Goal: Task Accomplishment & Management: Manage account settings

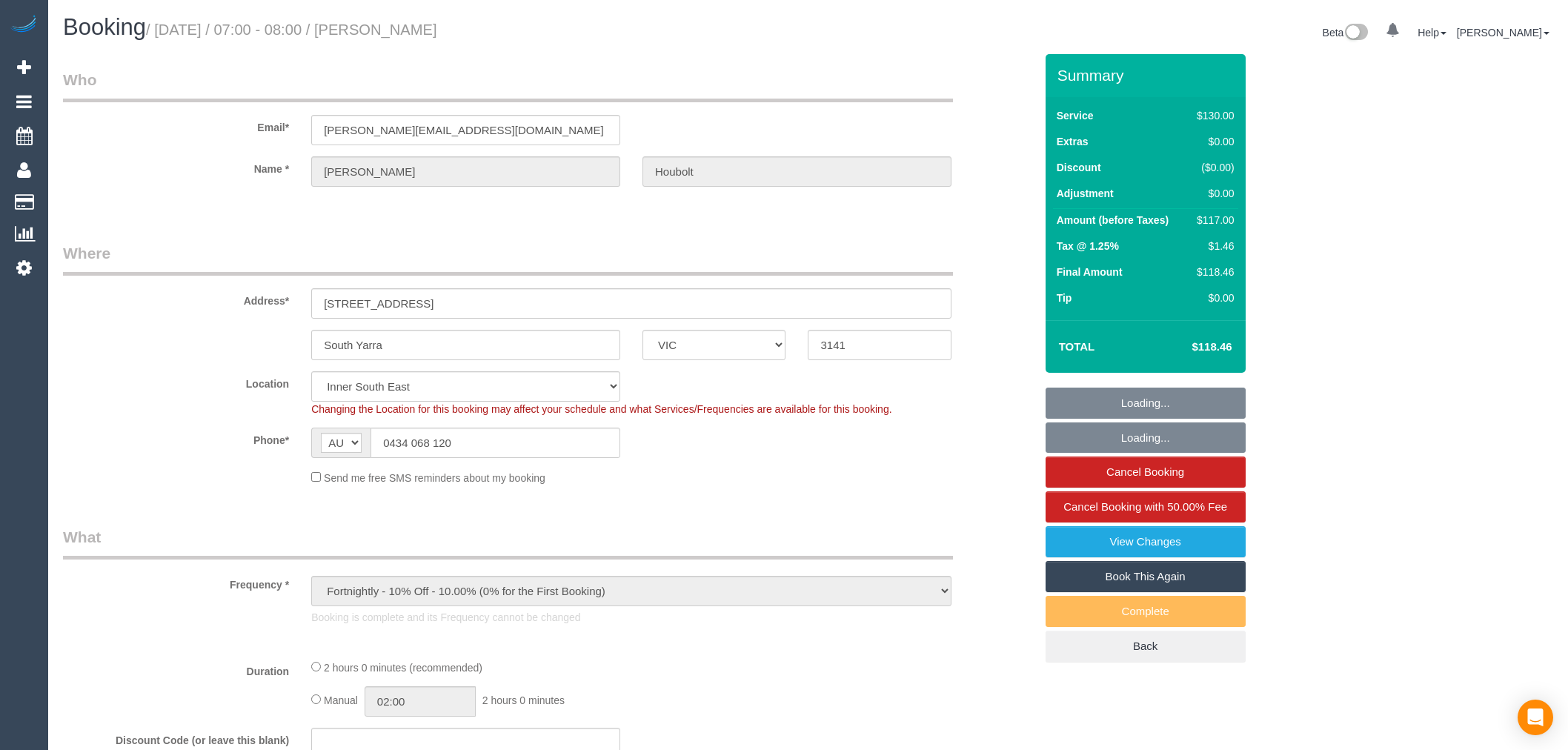
select select "VIC"
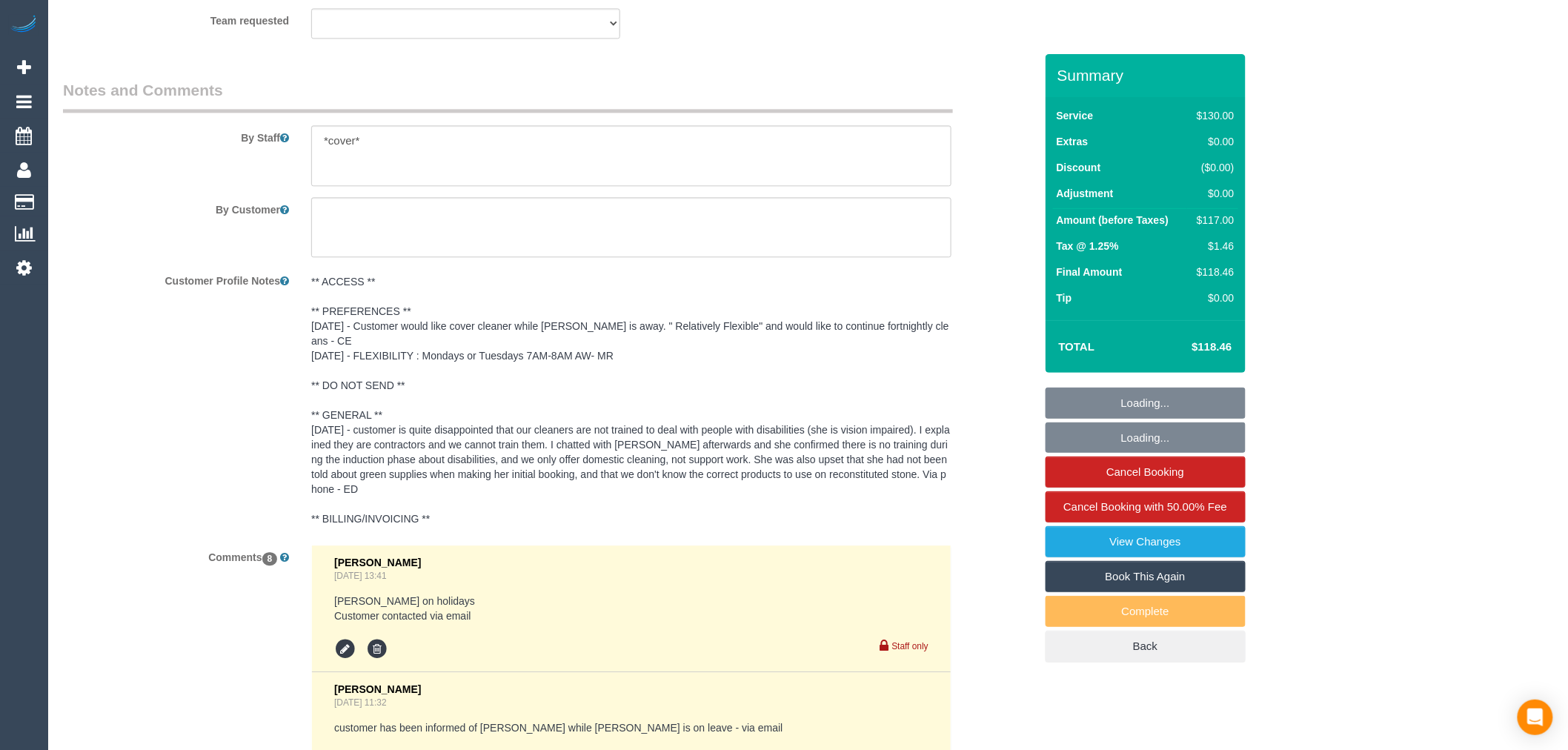
select select "object:867"
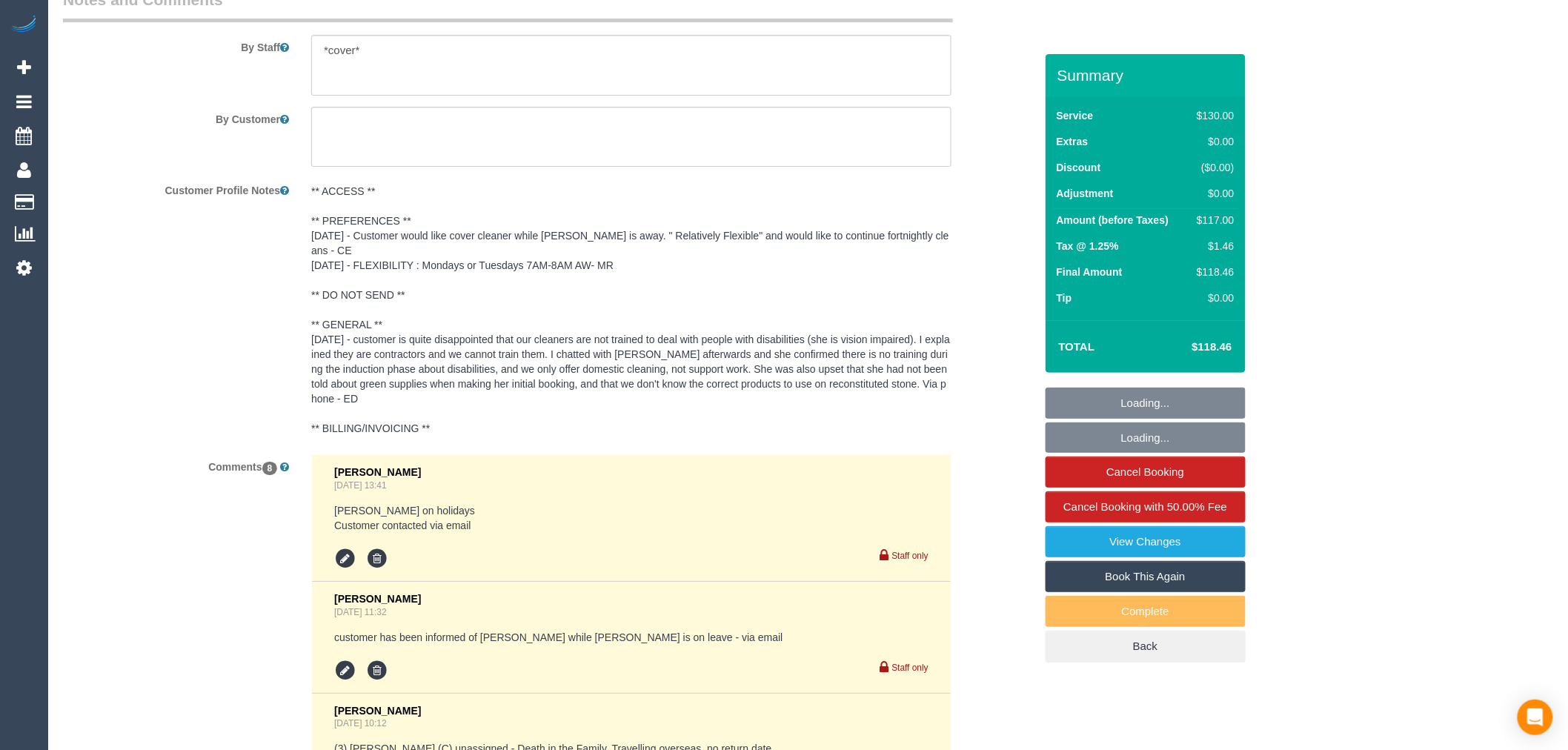
select select "number:28"
select select "number:14"
select select "number:19"
select select "number:36"
select select "number:35"
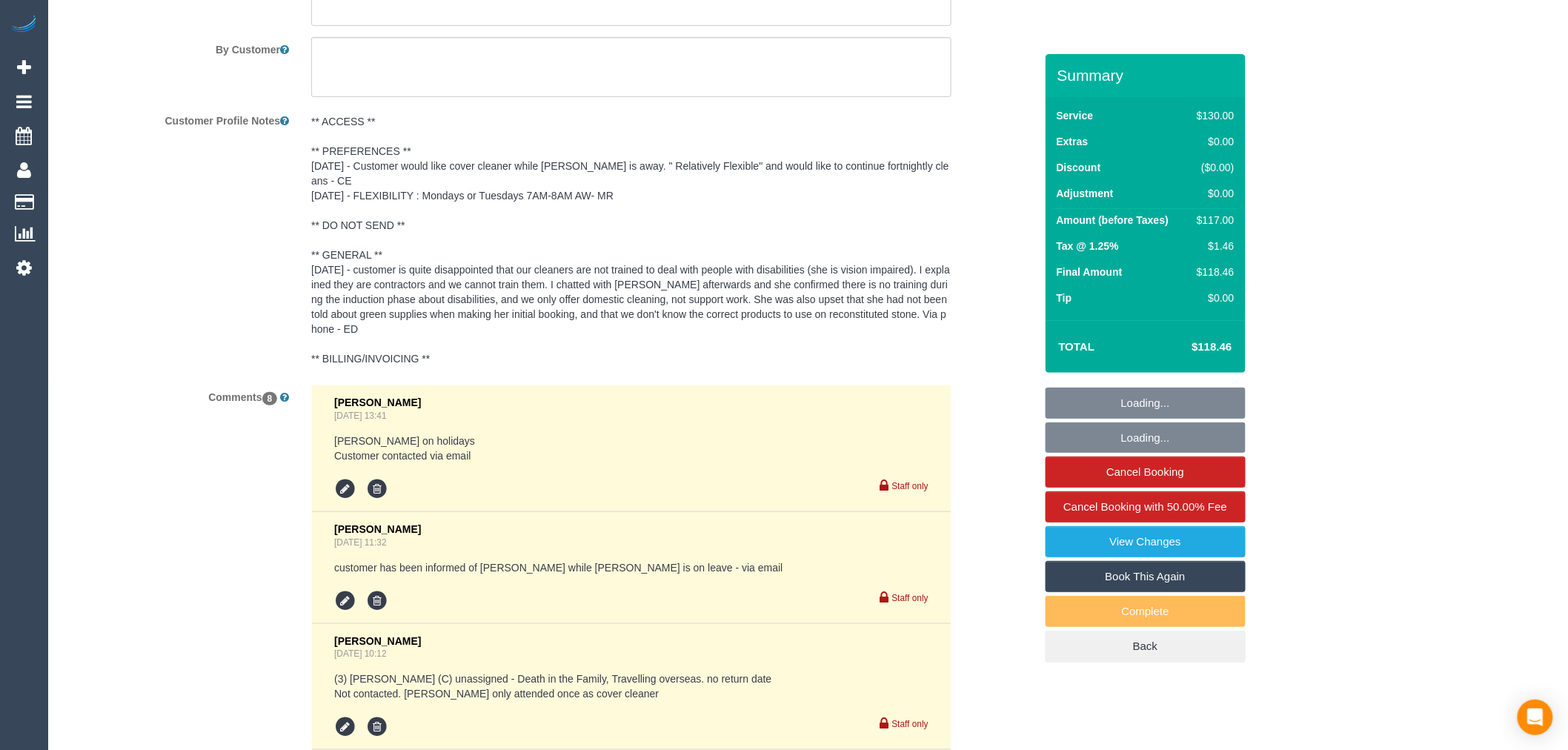
select select "spot1"
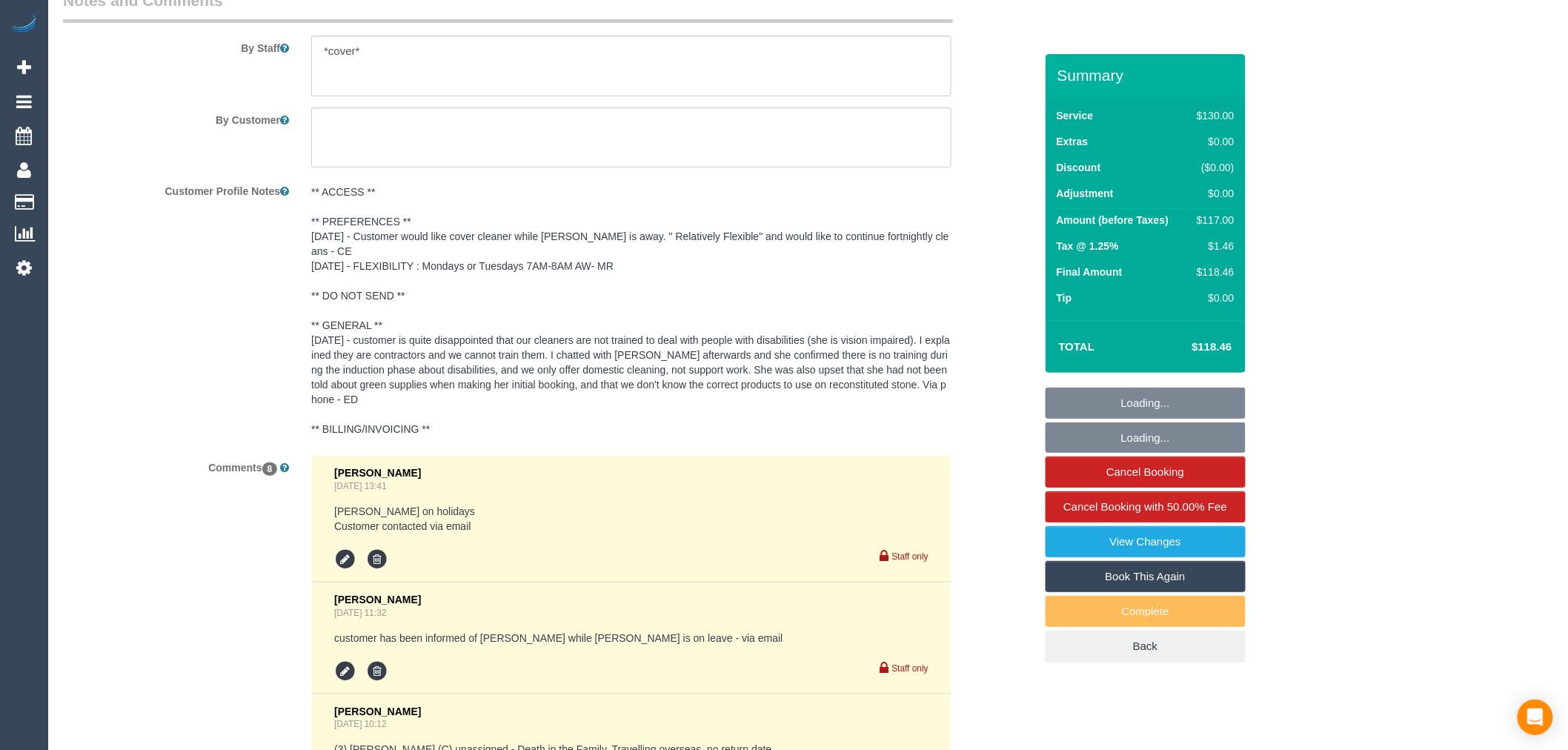
scroll to position [2588, 0]
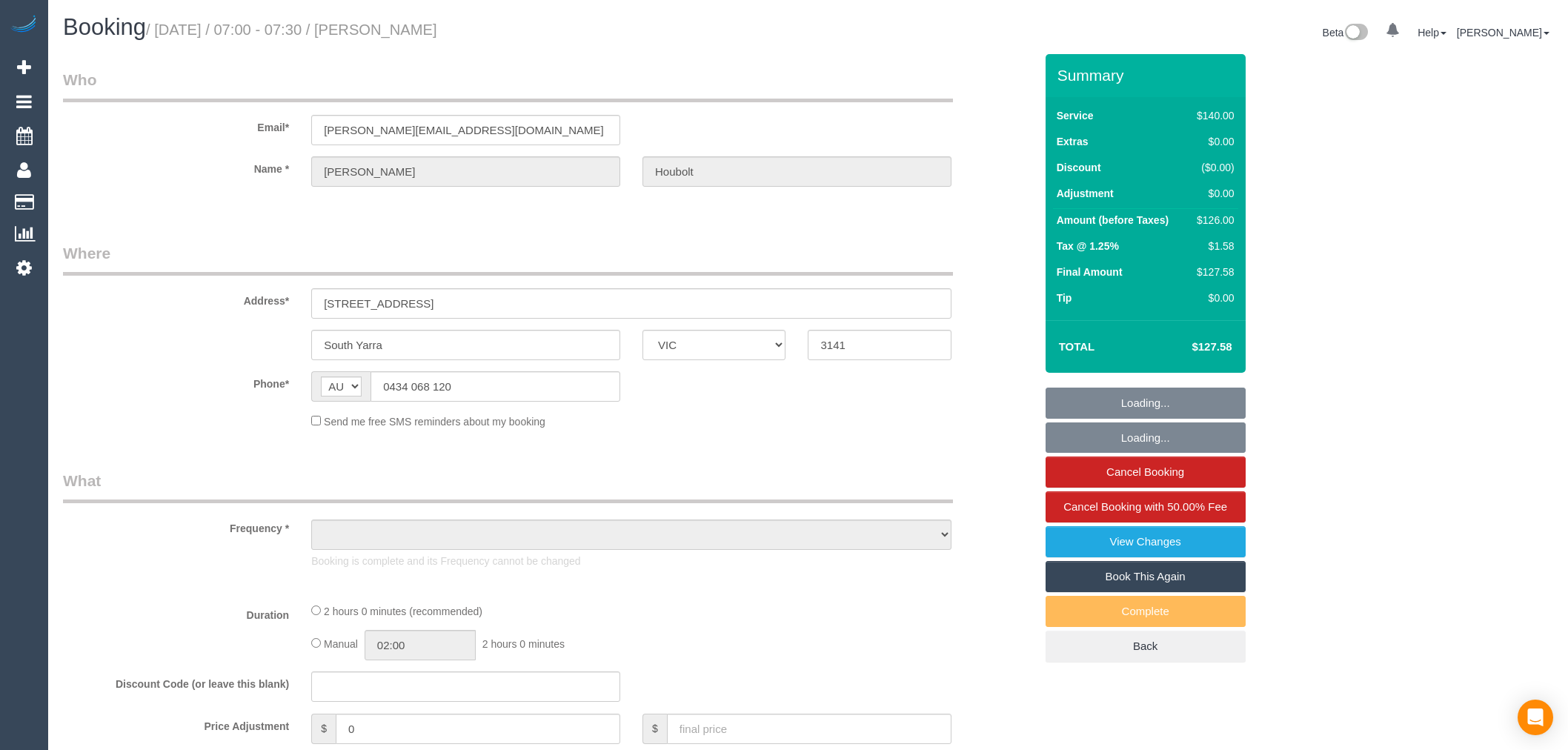
select select "VIC"
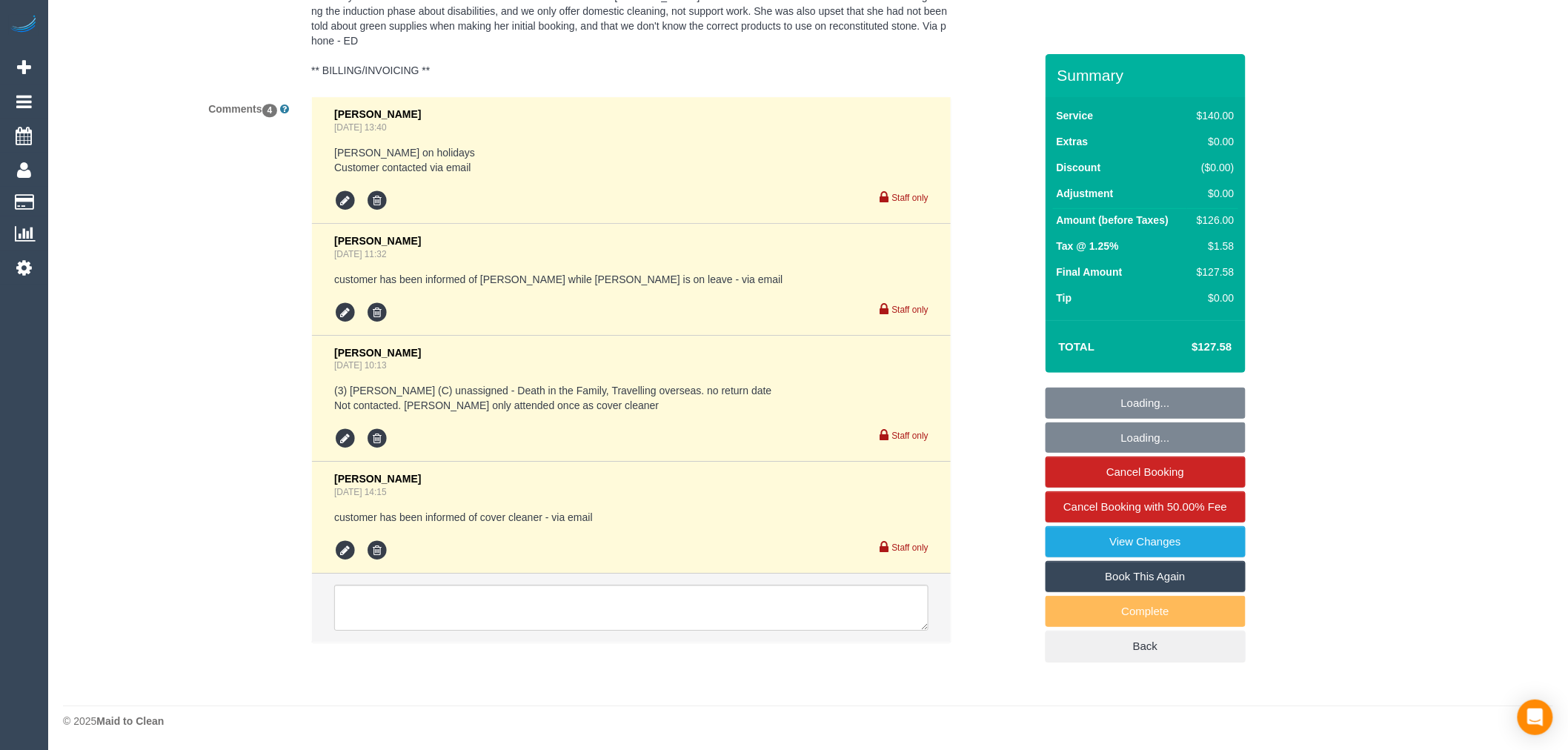
select select "object:1181"
select select "number:28"
select select "number:14"
select select "number:19"
select select "number:36"
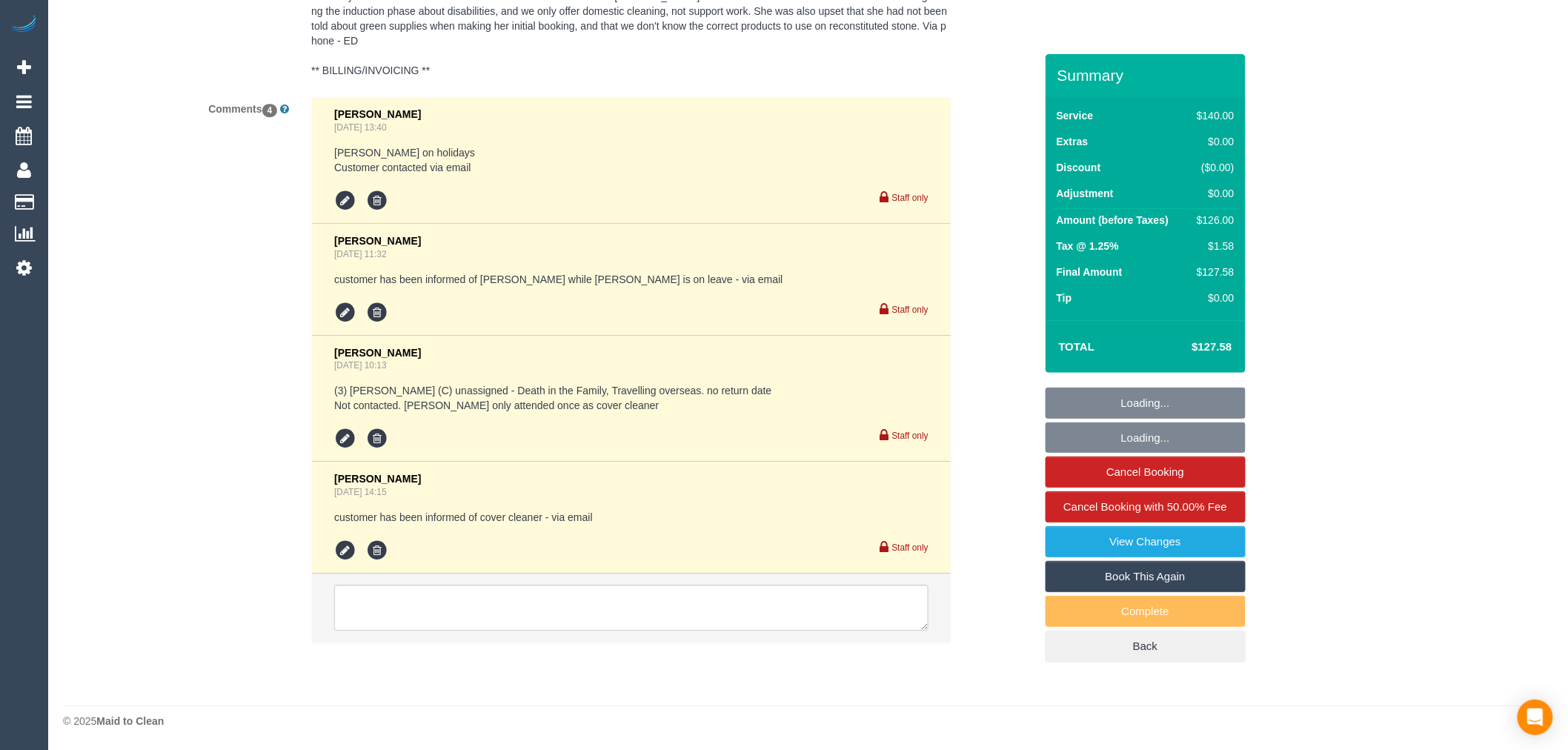
select select "number:35"
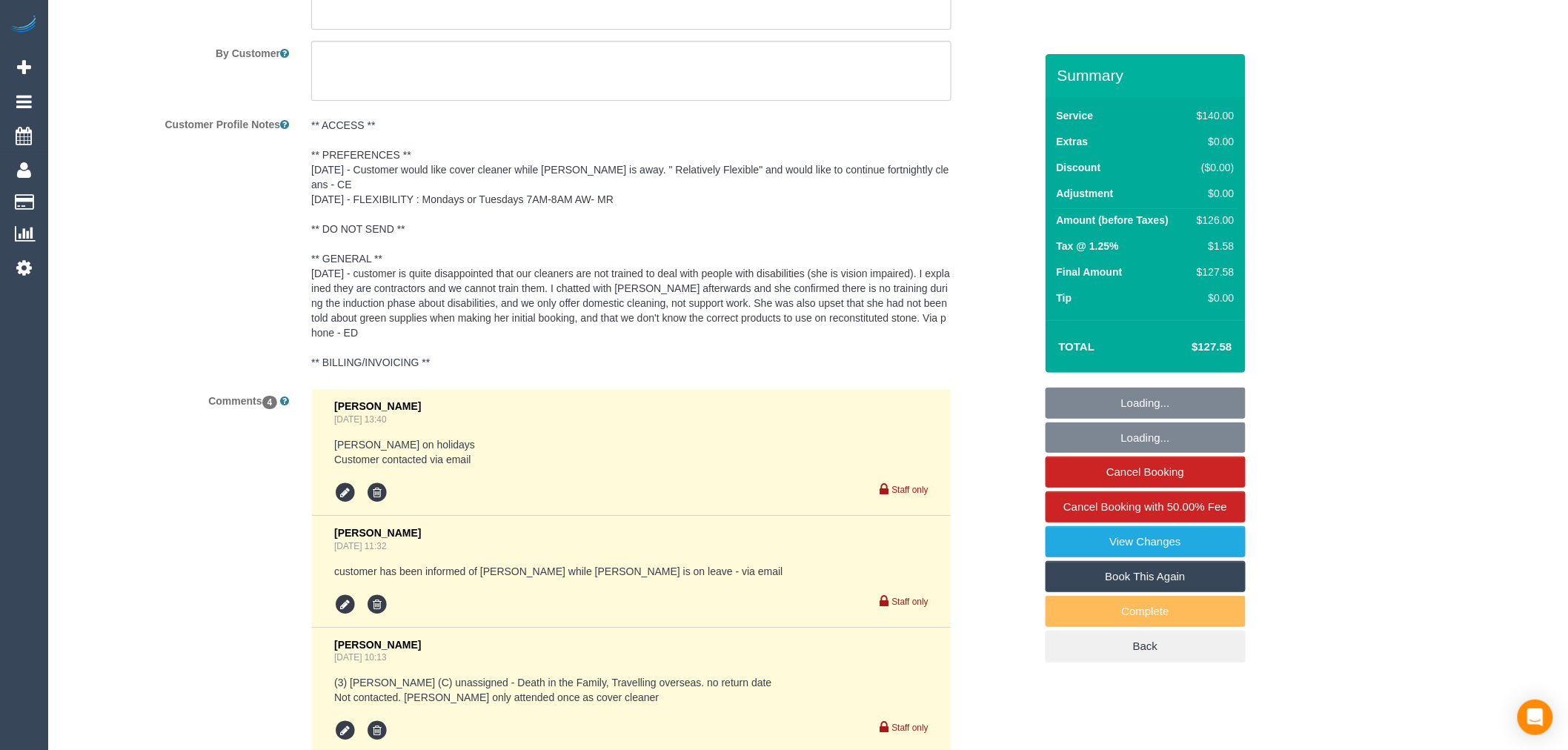
select select "object:1512"
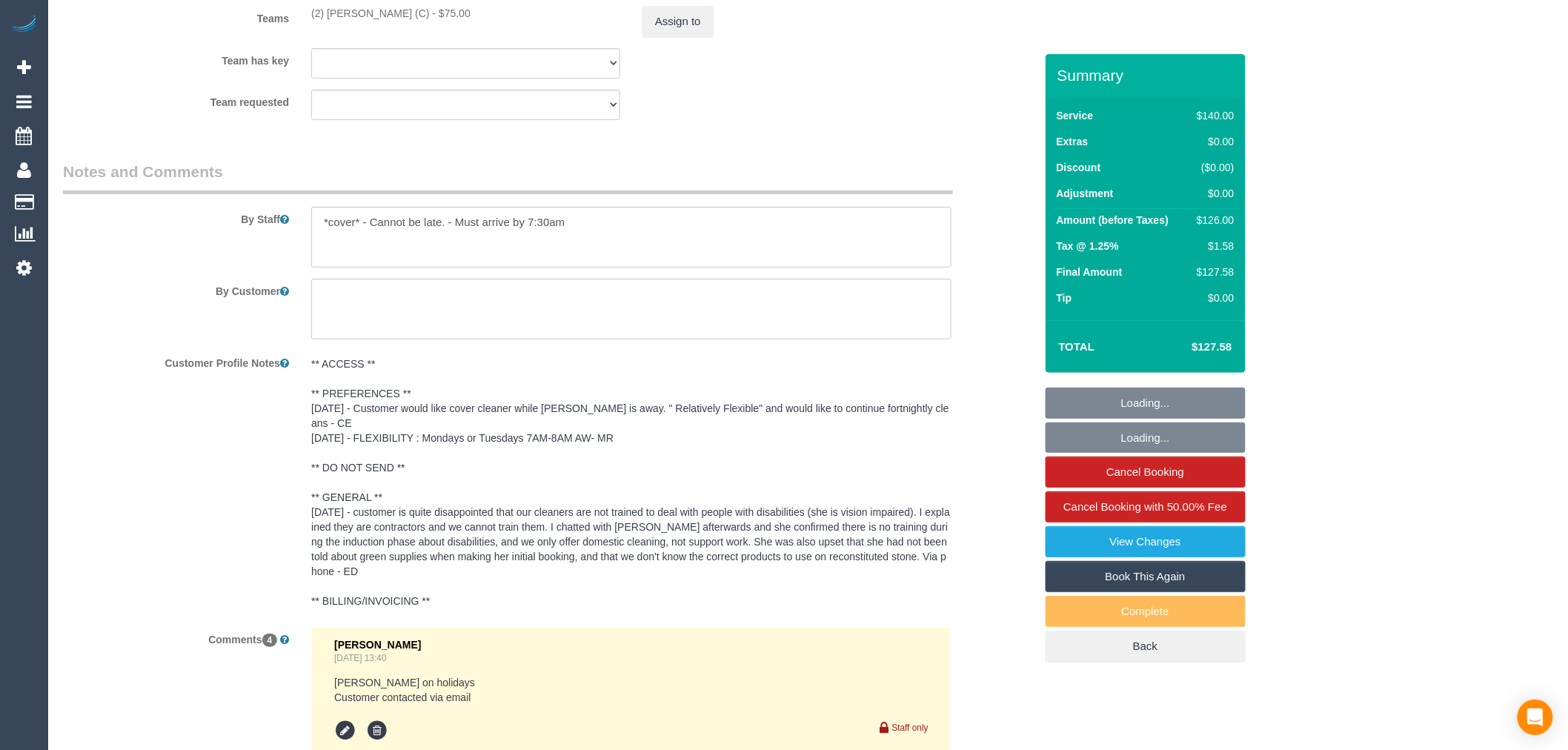
scroll to position [2498, 0]
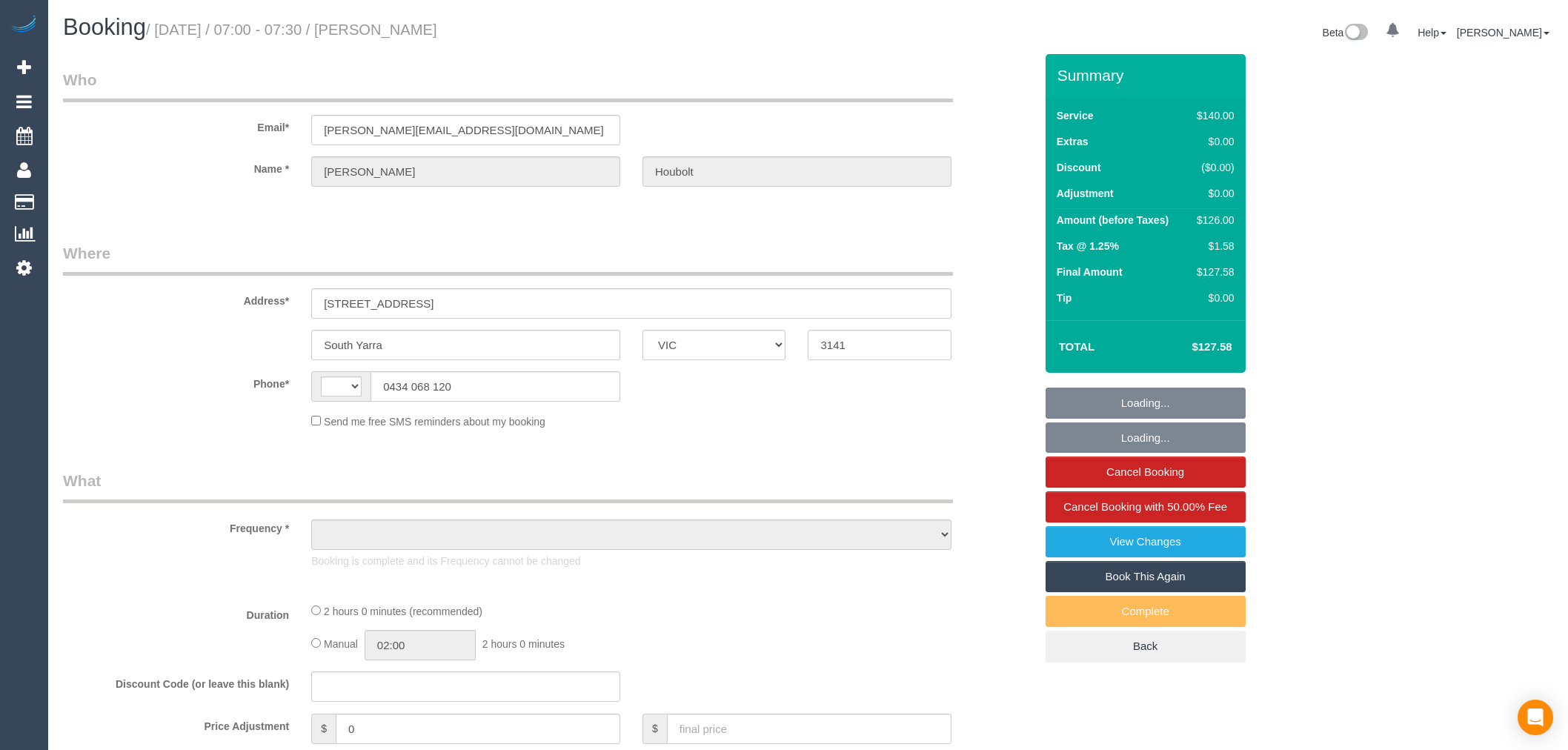
select select "VIC"
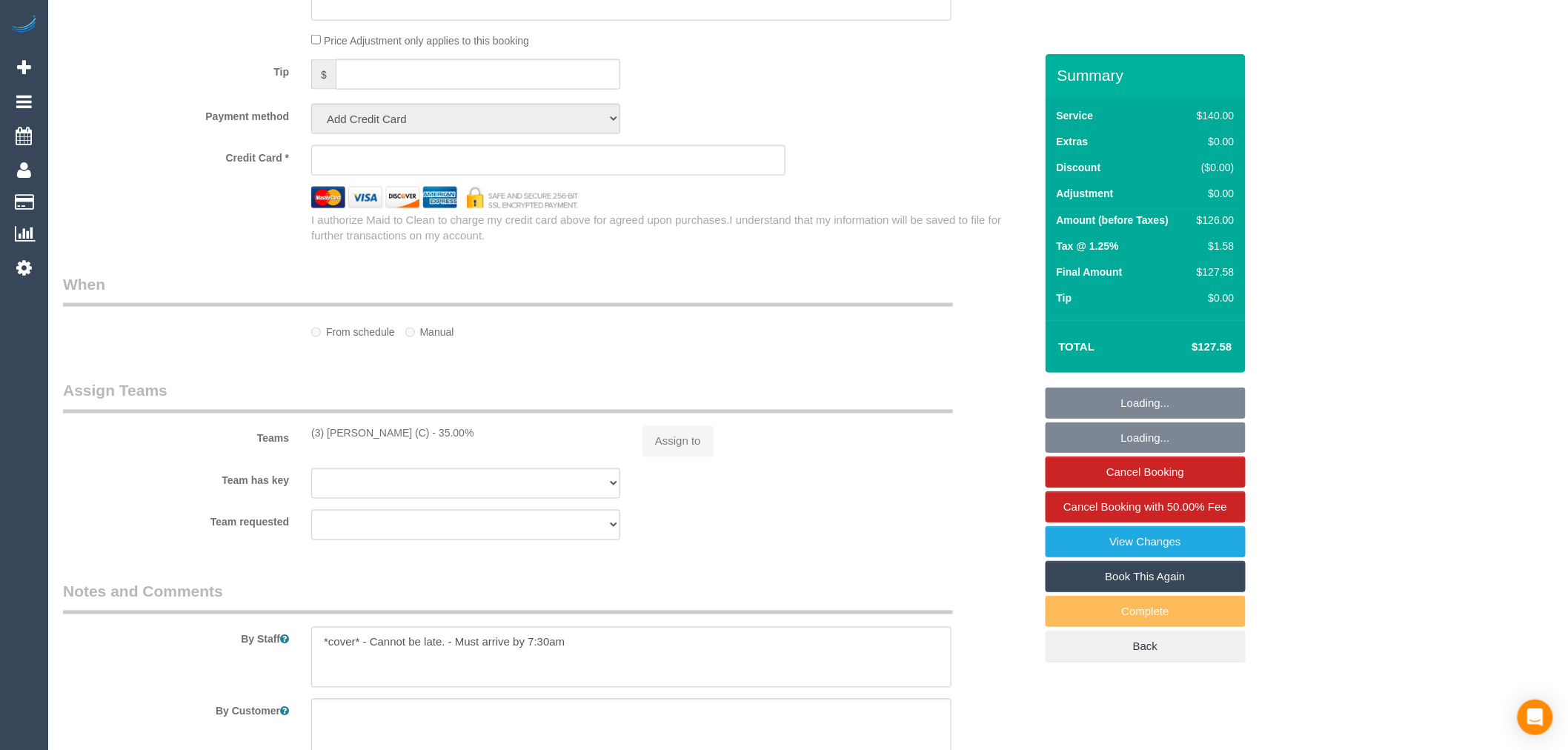
select select "string:AU"
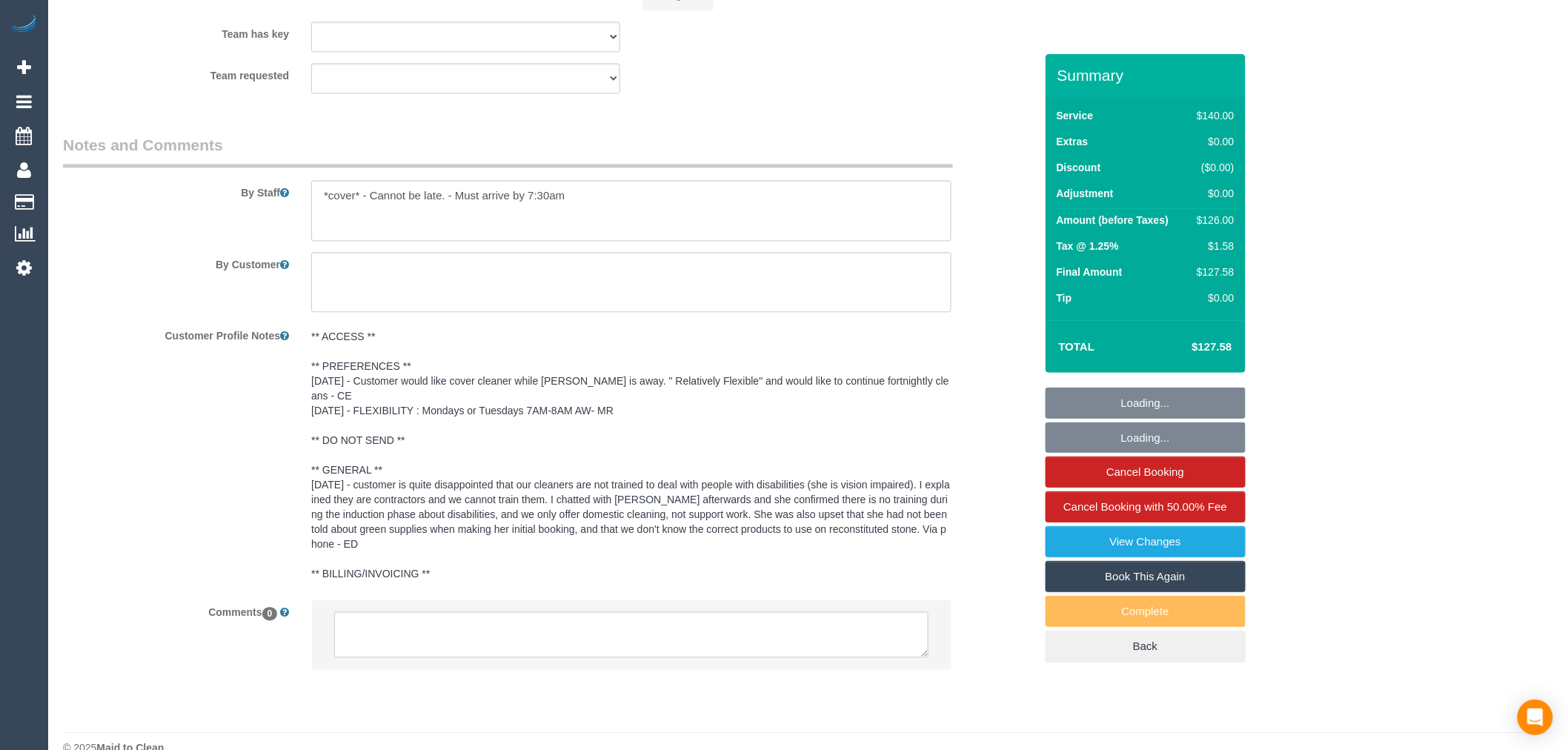
select select "object:547"
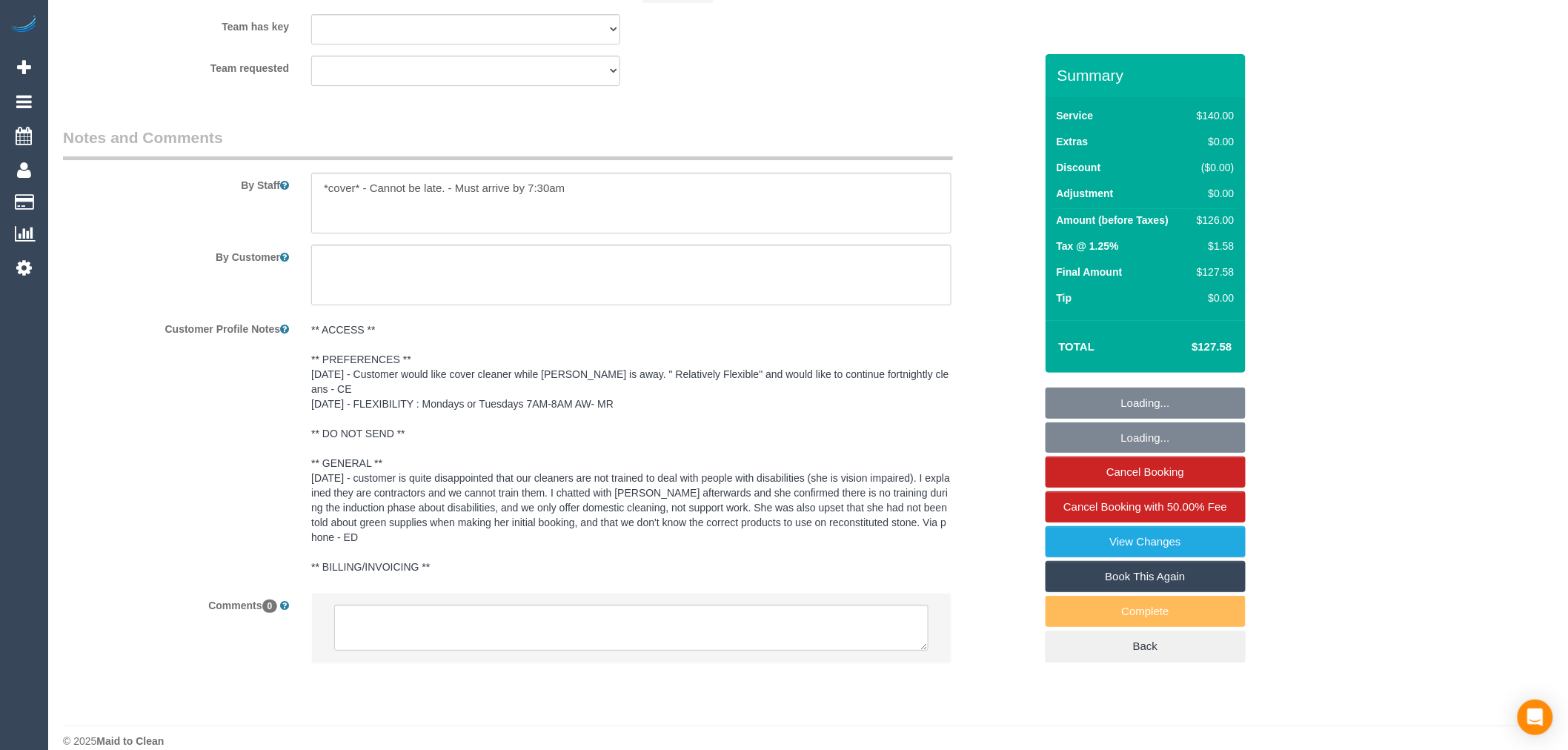
select select "number:28"
select select "number:14"
select select "number:19"
select select "number:36"
select select "number:35"
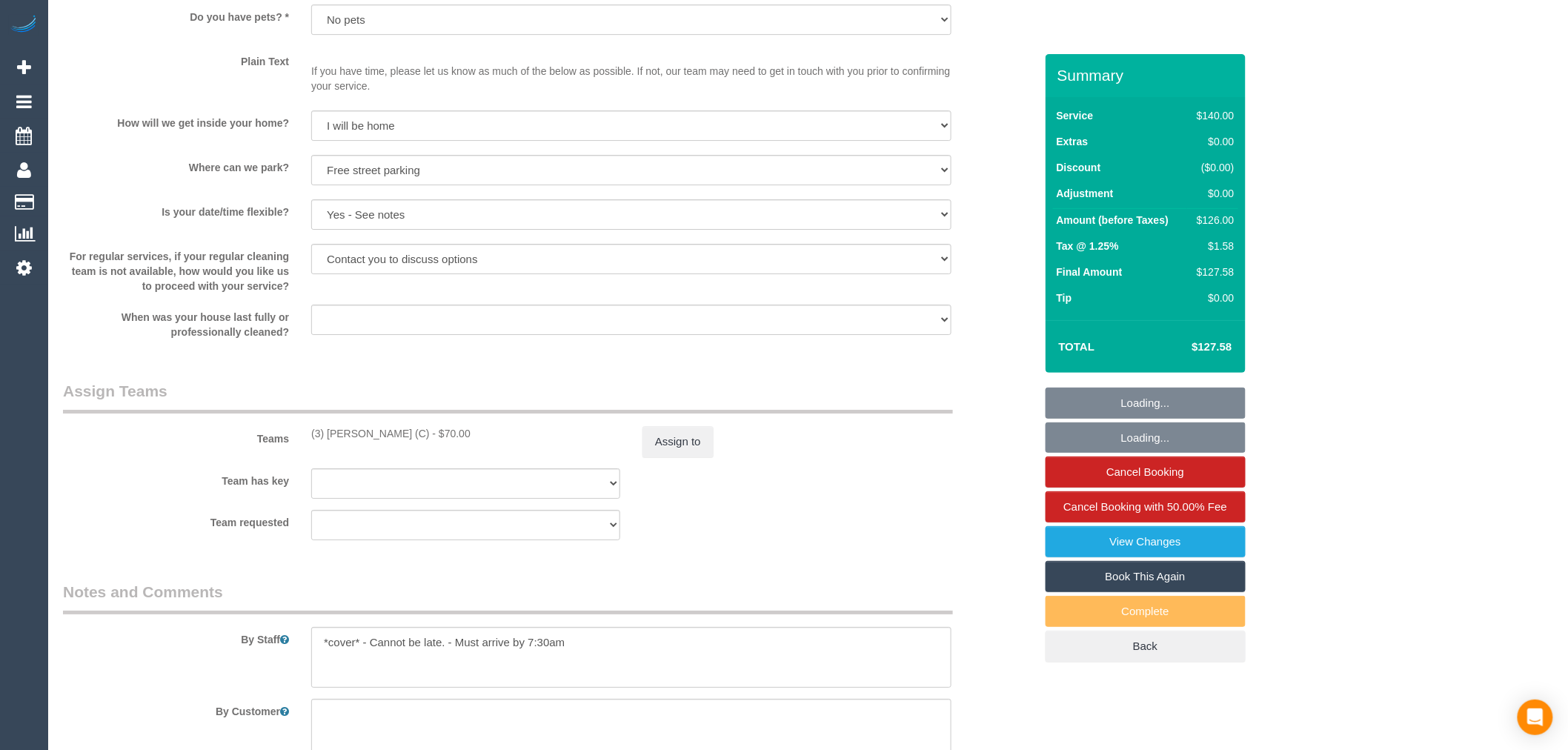
scroll to position [2506, 0]
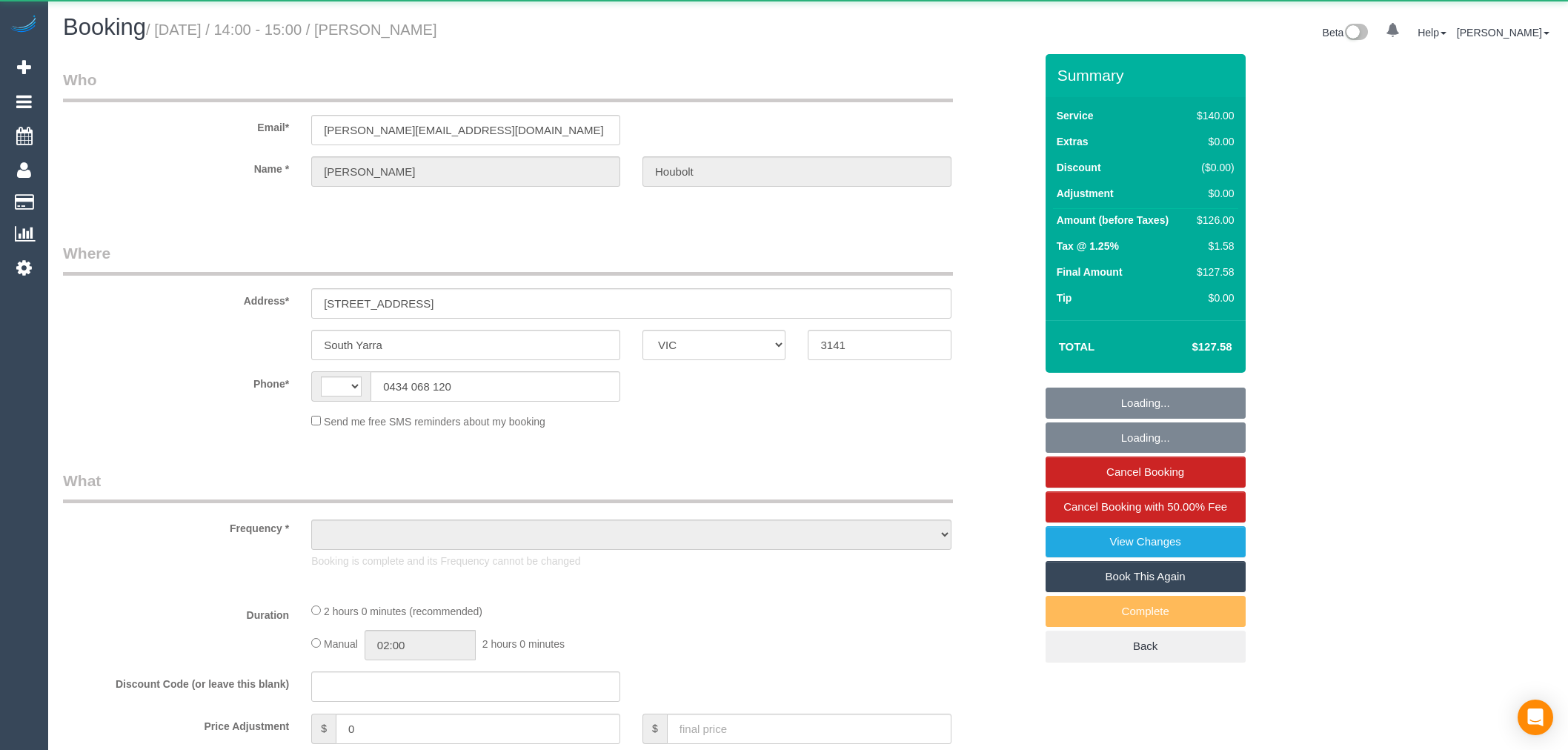
select select "VIC"
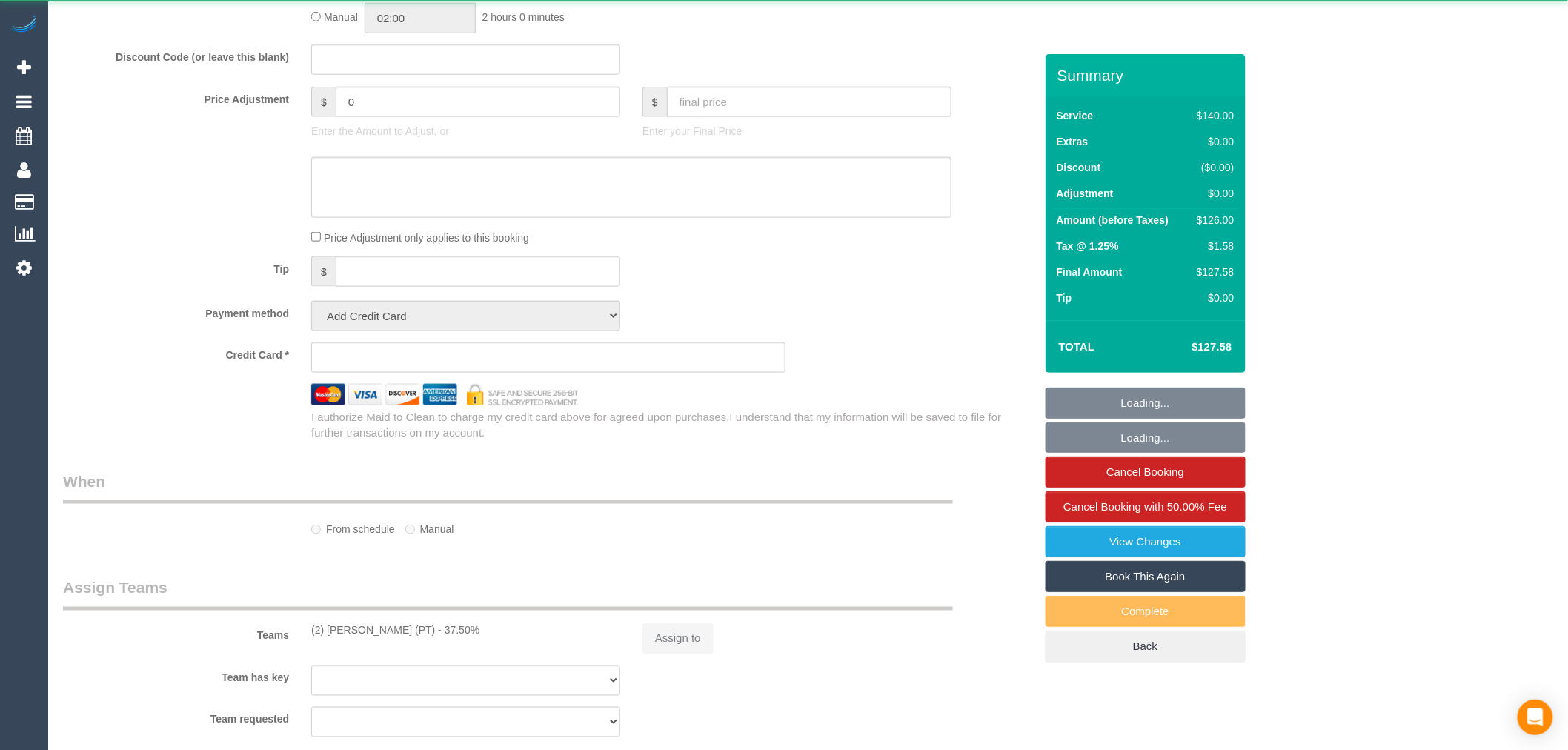
select select "string:AU"
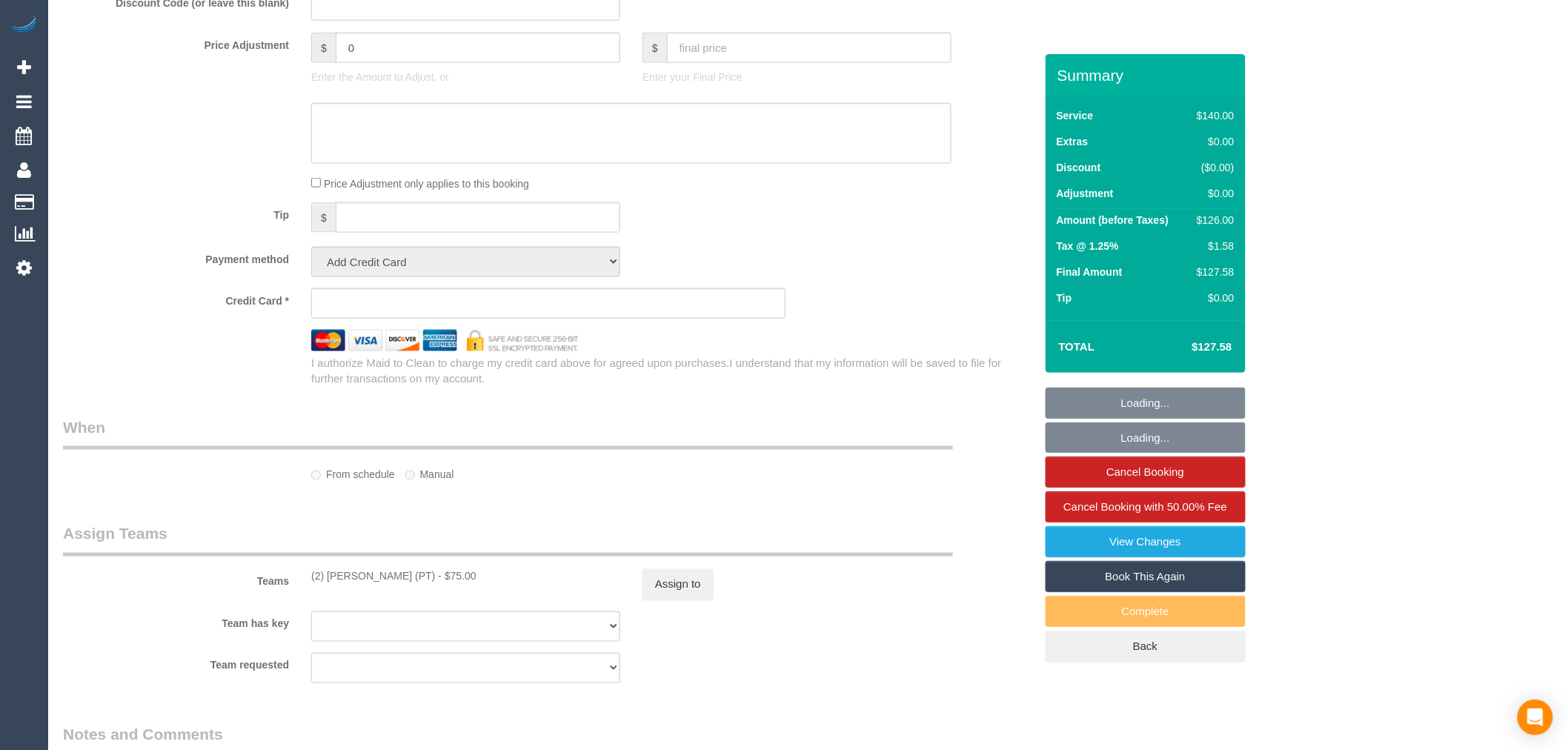
select select "object:1305"
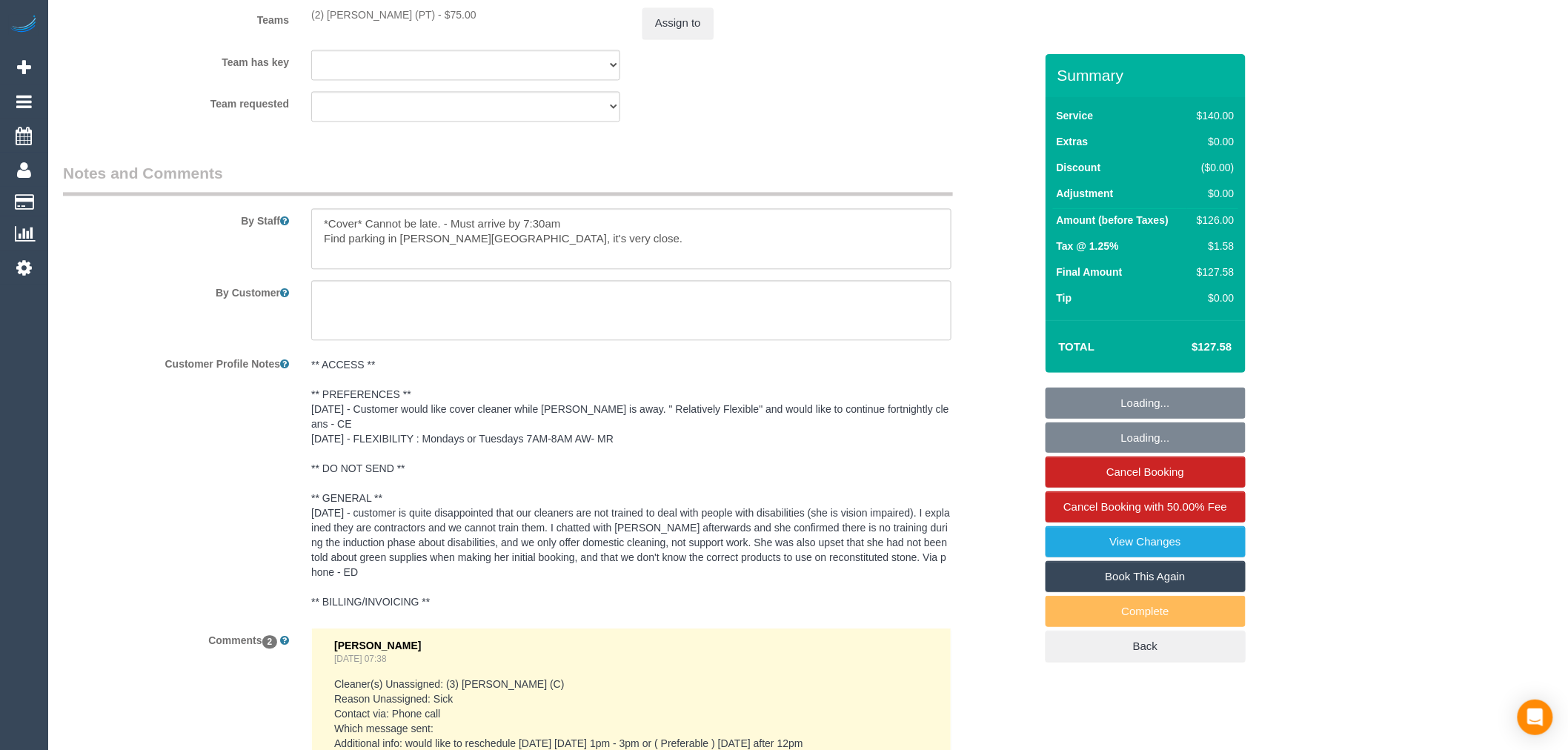
select select "number:28"
select select "number:14"
select select "number:19"
select select "number:36"
select select "number:35"
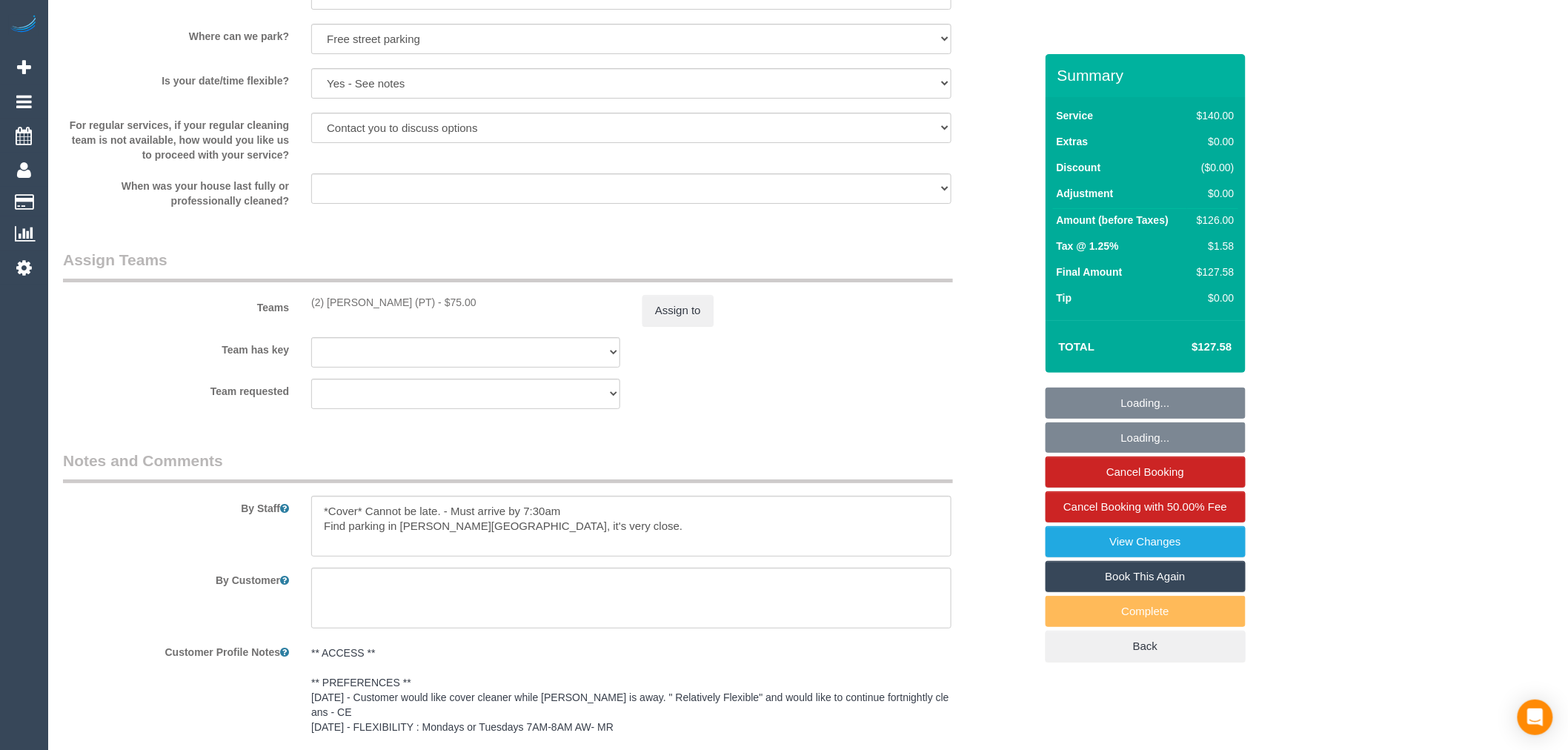
scroll to position [2285, 0]
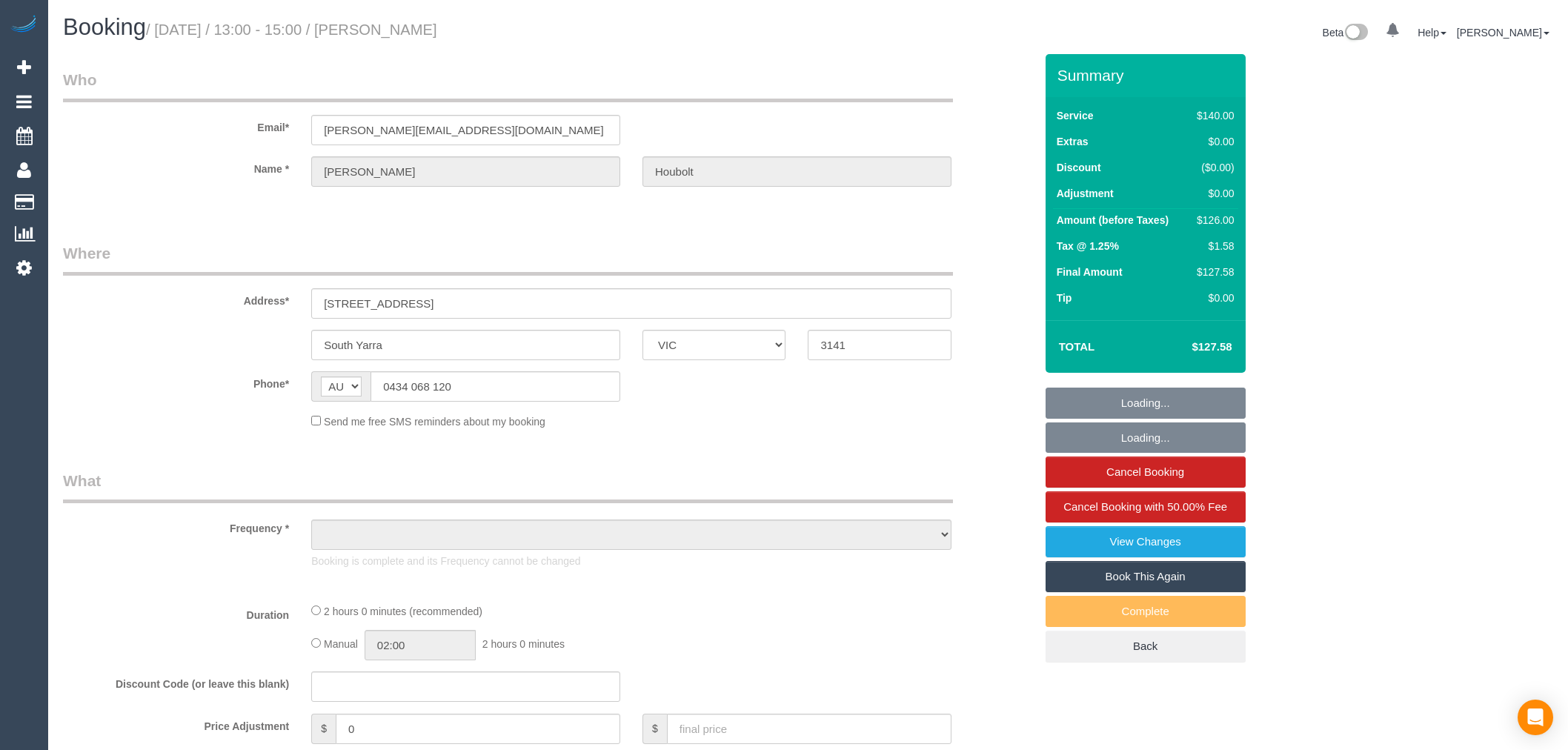
select select "VIC"
select select "string:stripe-pm_1RnDHM2GScqysDRVPf1khmFk"
select select "number:28"
select select "number:14"
select select "number:19"
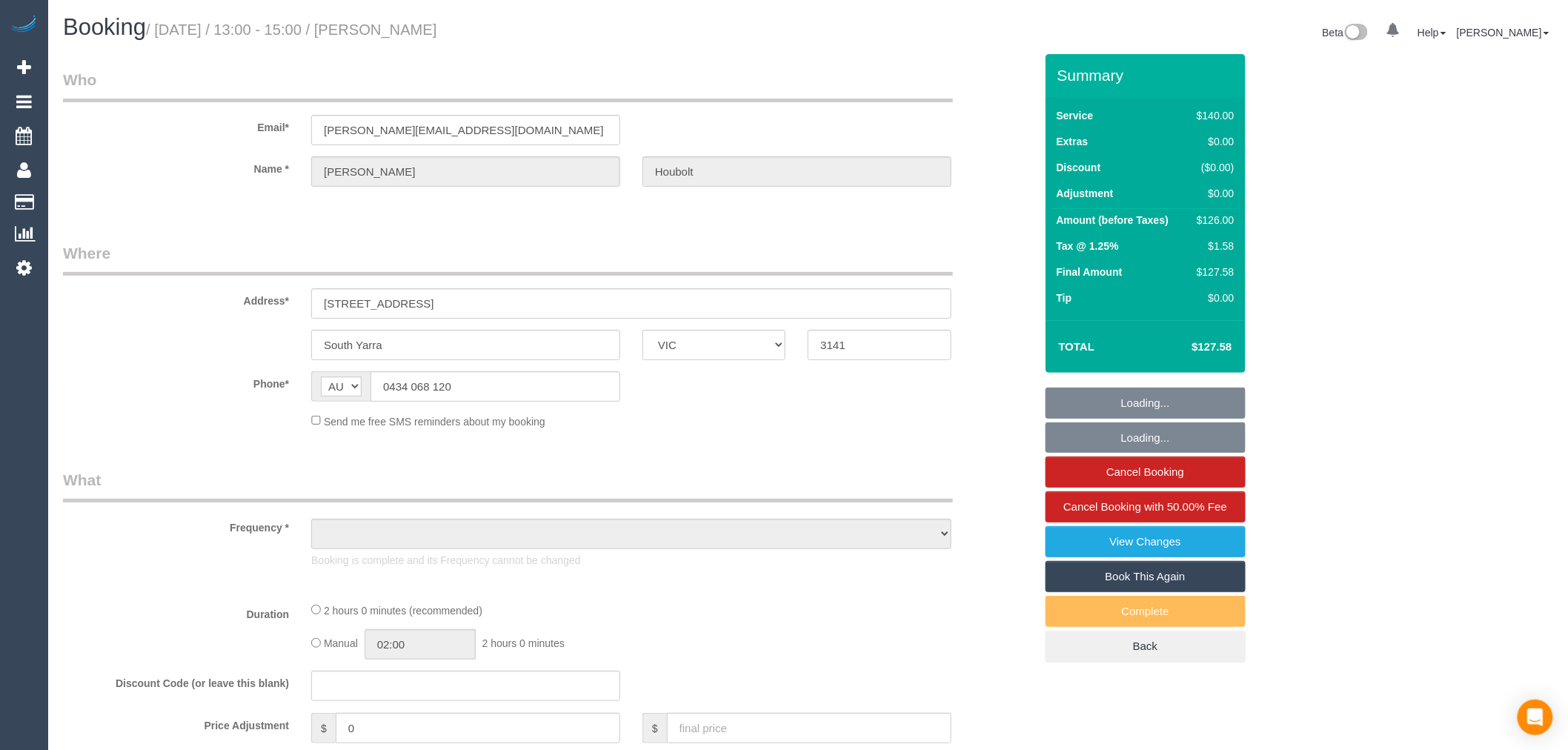
select select "number:36"
select select "number:35"
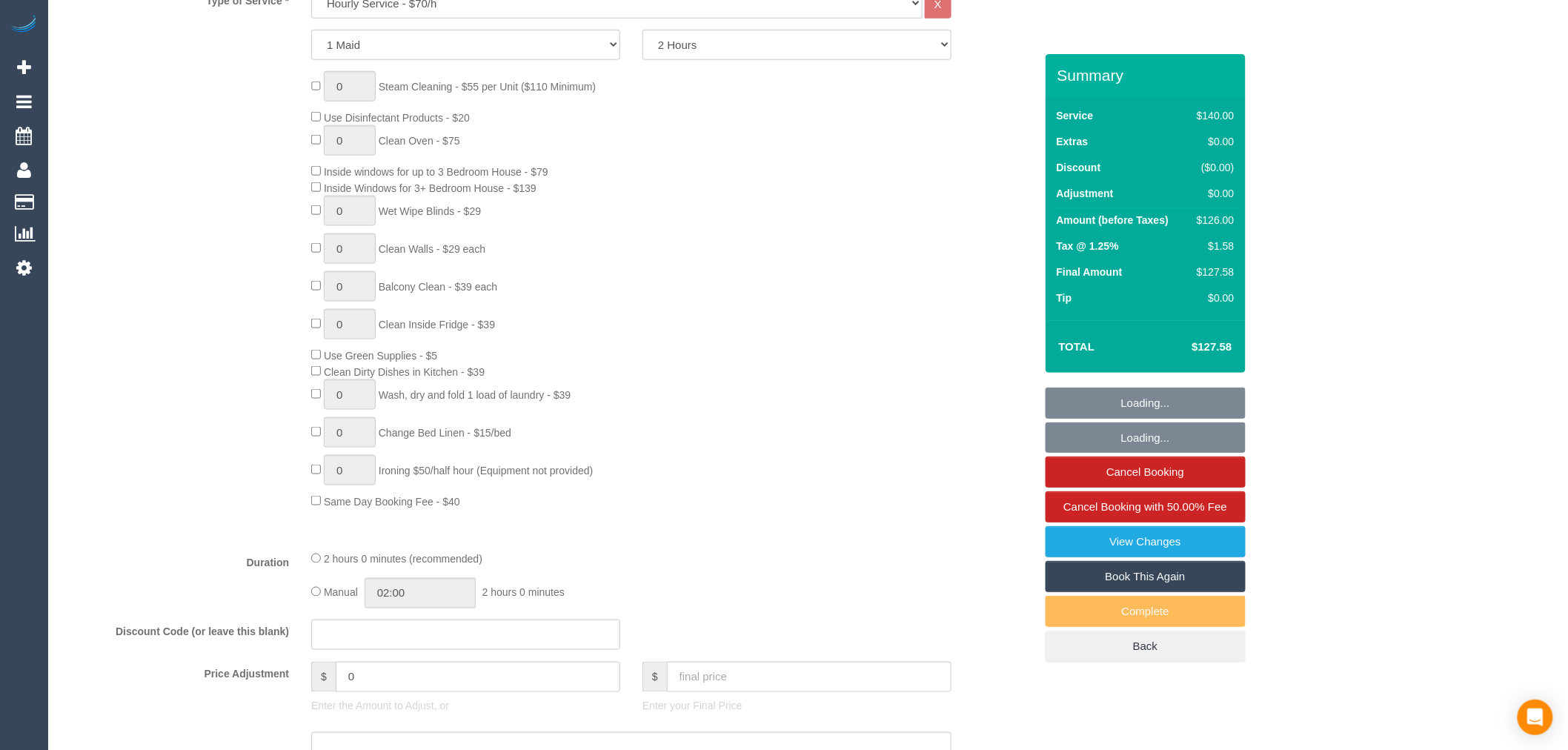
select select "object:1302"
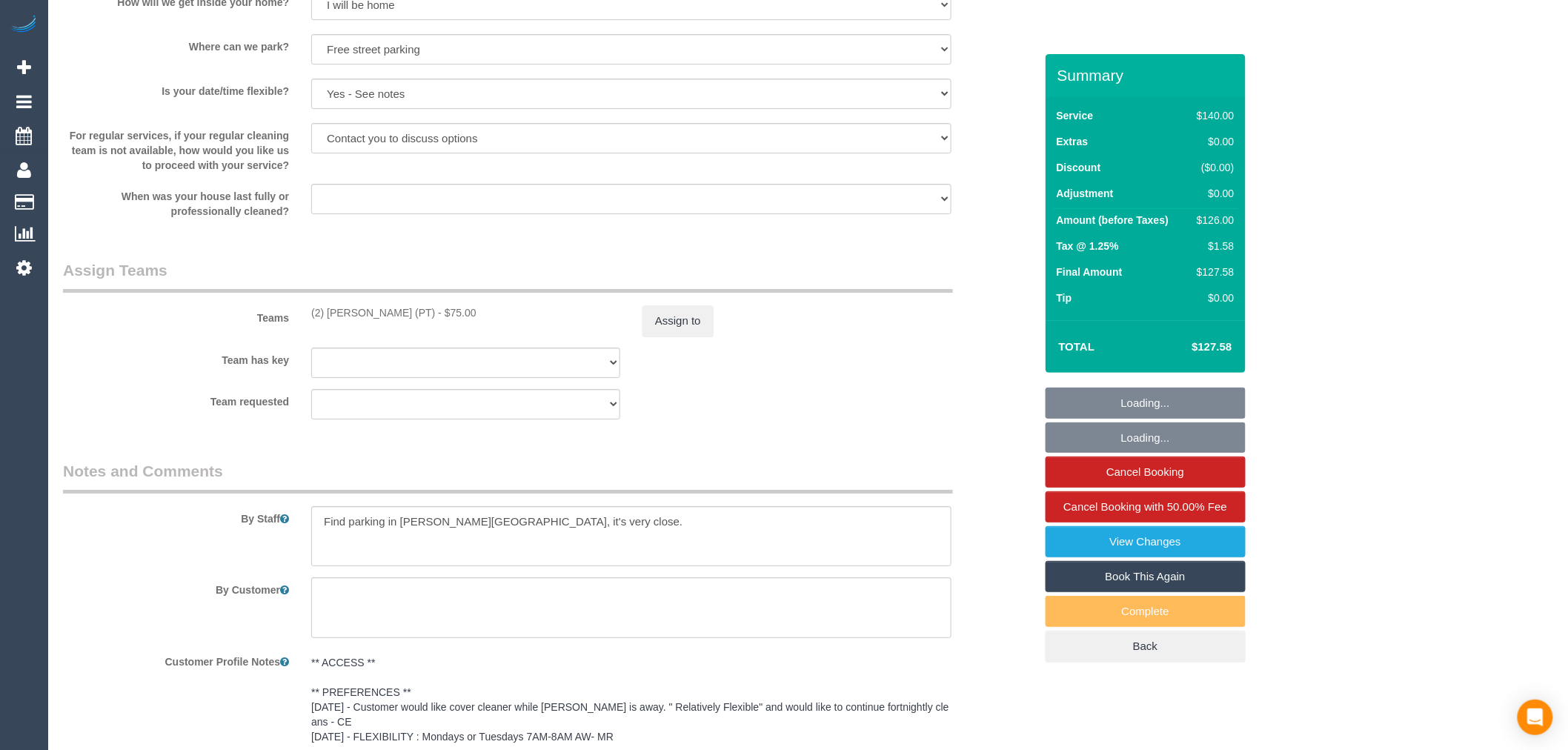
scroll to position [2139, 0]
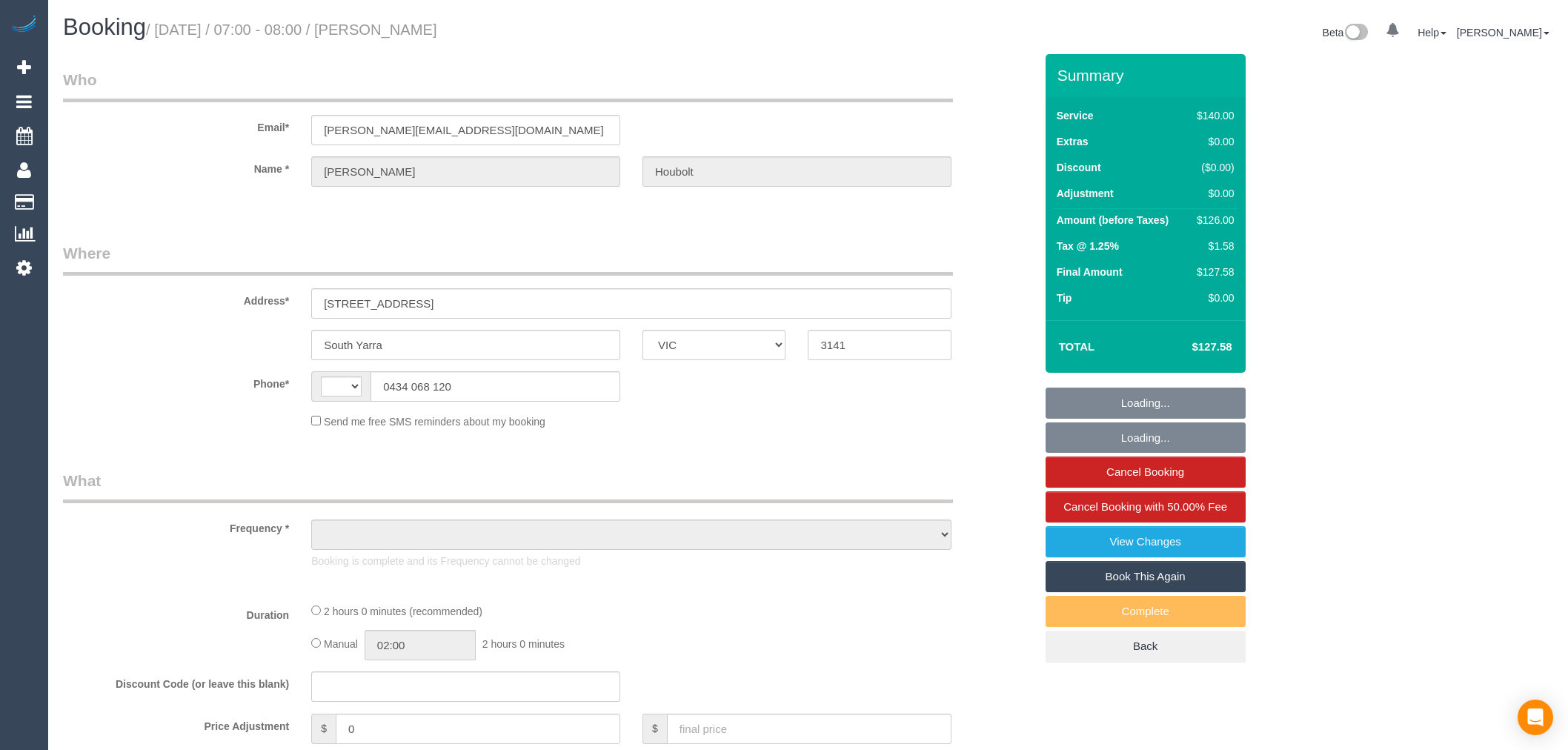
select select "VIC"
select select "object:290"
select select "string:stripe-pm_1RnDHM2GScqysDRVPf1khmFk"
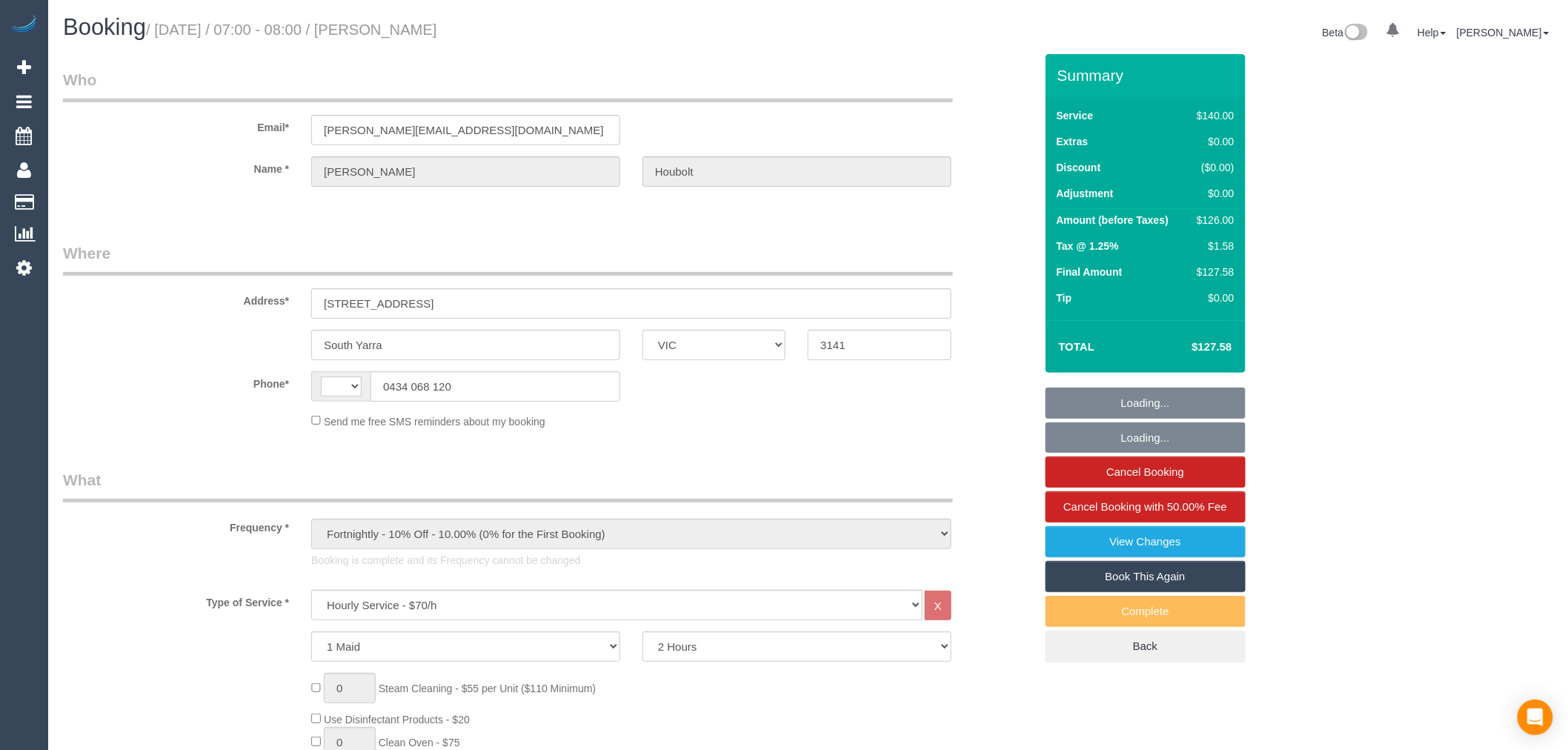
select select "number:28"
select select "number:14"
select select "number:19"
select select "number:36"
select select "number:35"
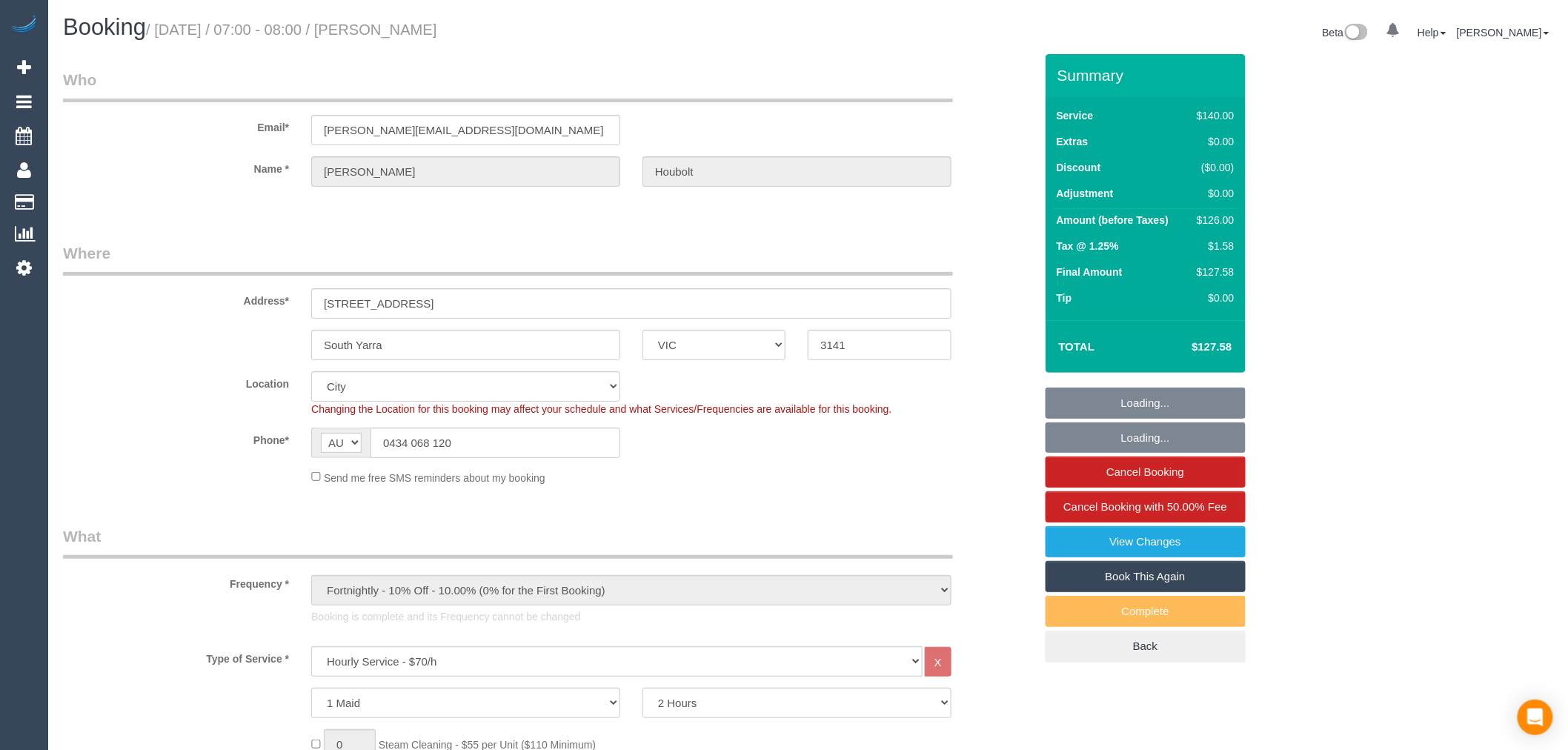
select select "string:AU"
select select "object:1302"
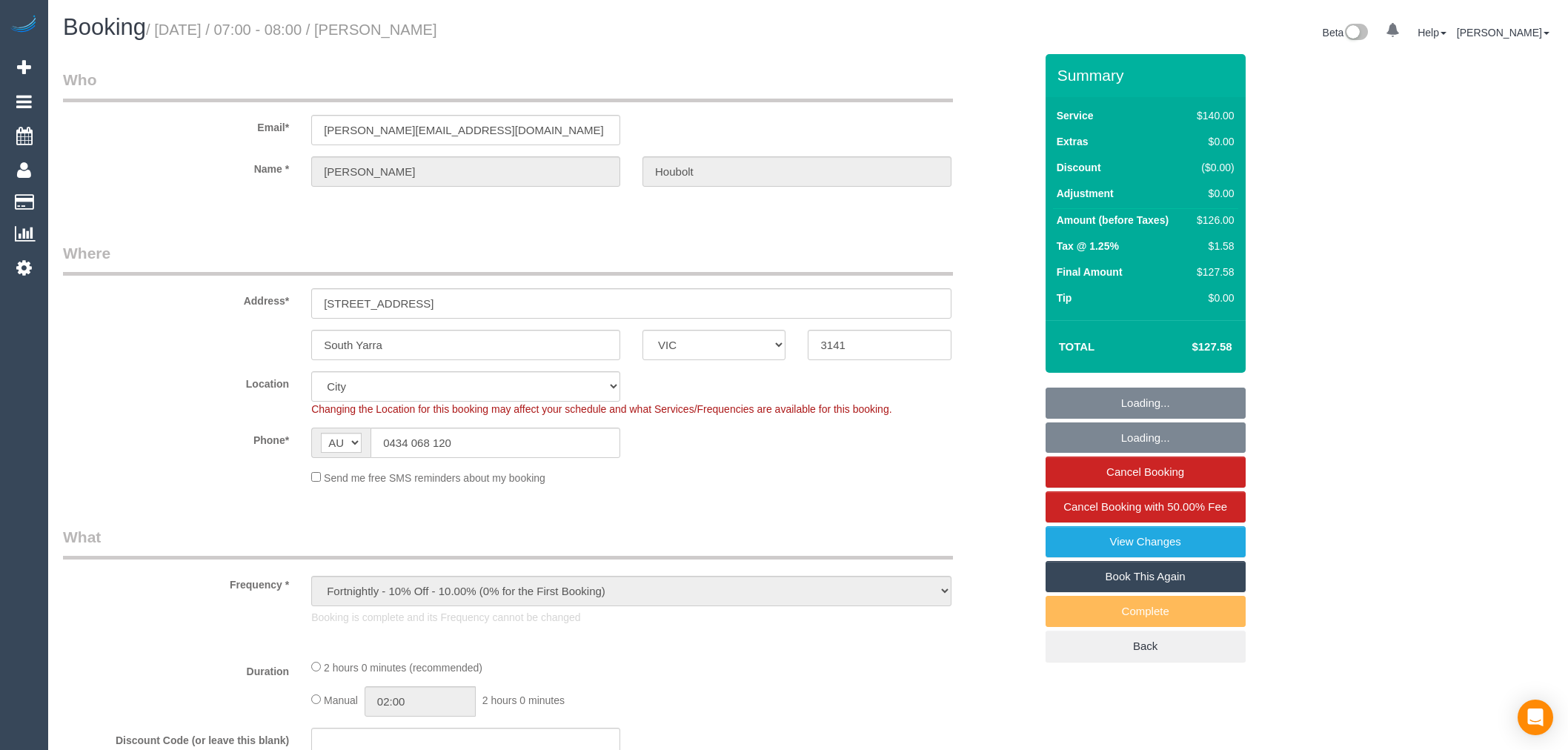
select select "VIC"
select select "object:891"
select select "string:stripe-pm_1RnDHM2GScqysDRVPf1khmFk"
select select "number:28"
select select "number:14"
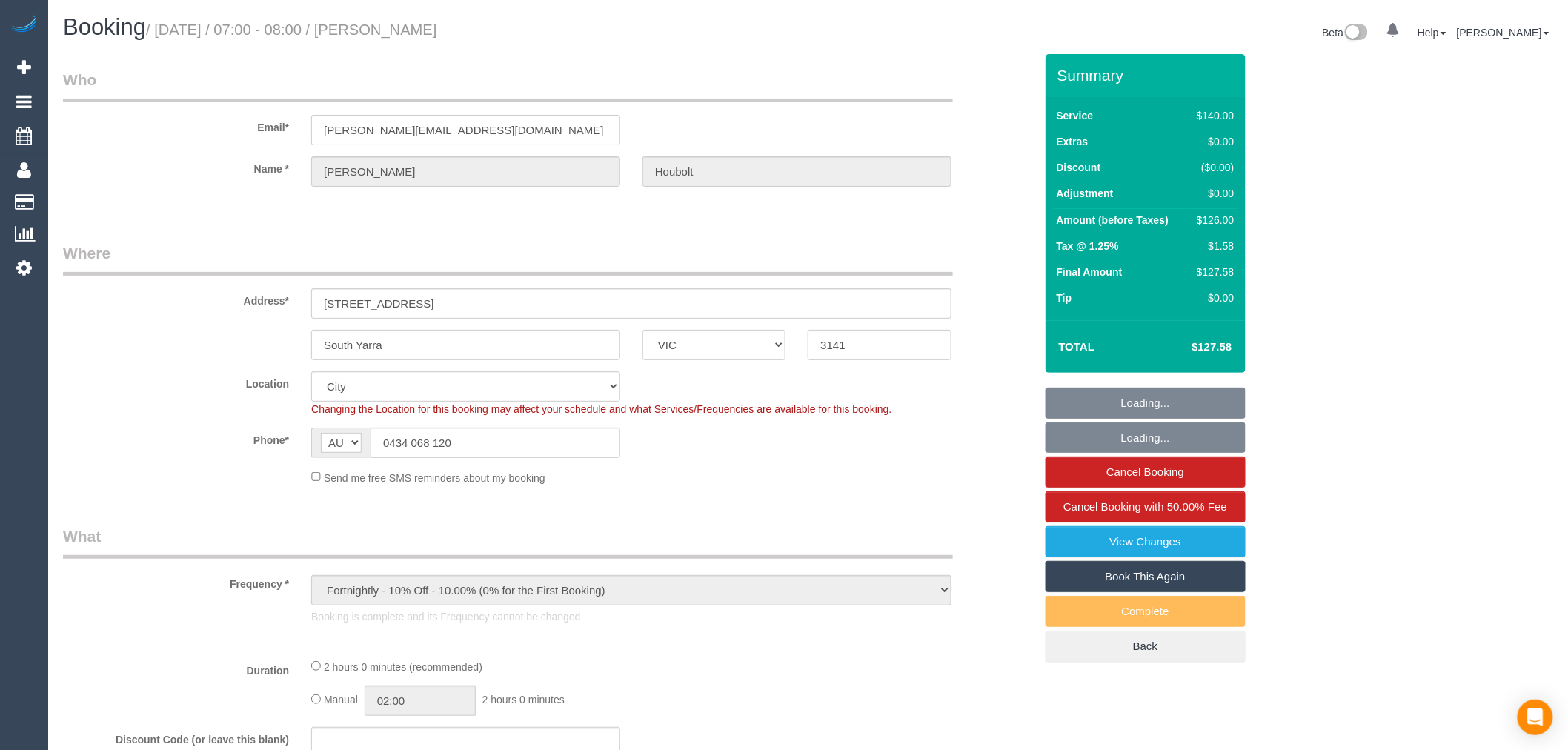
select select "number:19"
select select "number:36"
select select "number:35"
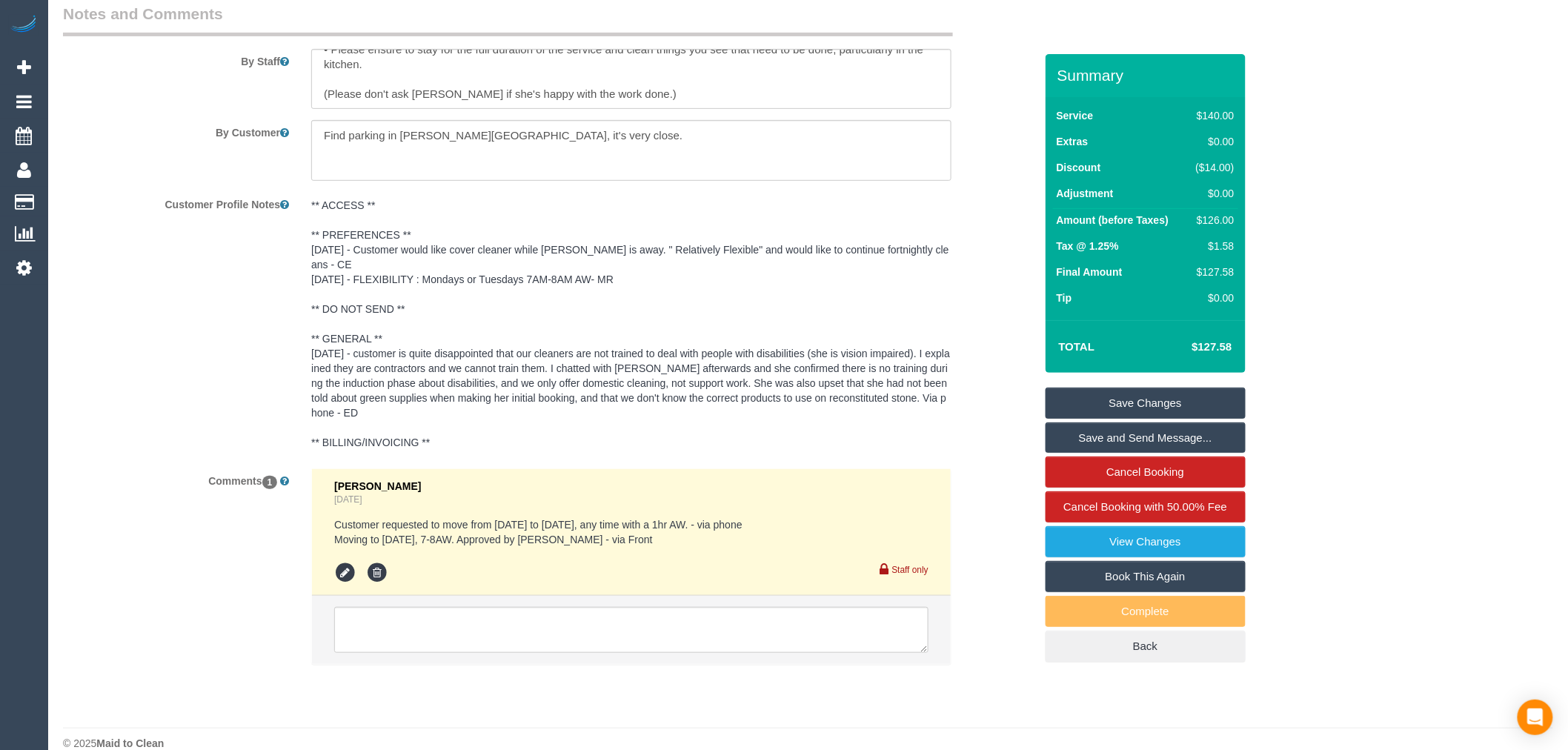
scroll to position [2542, 0]
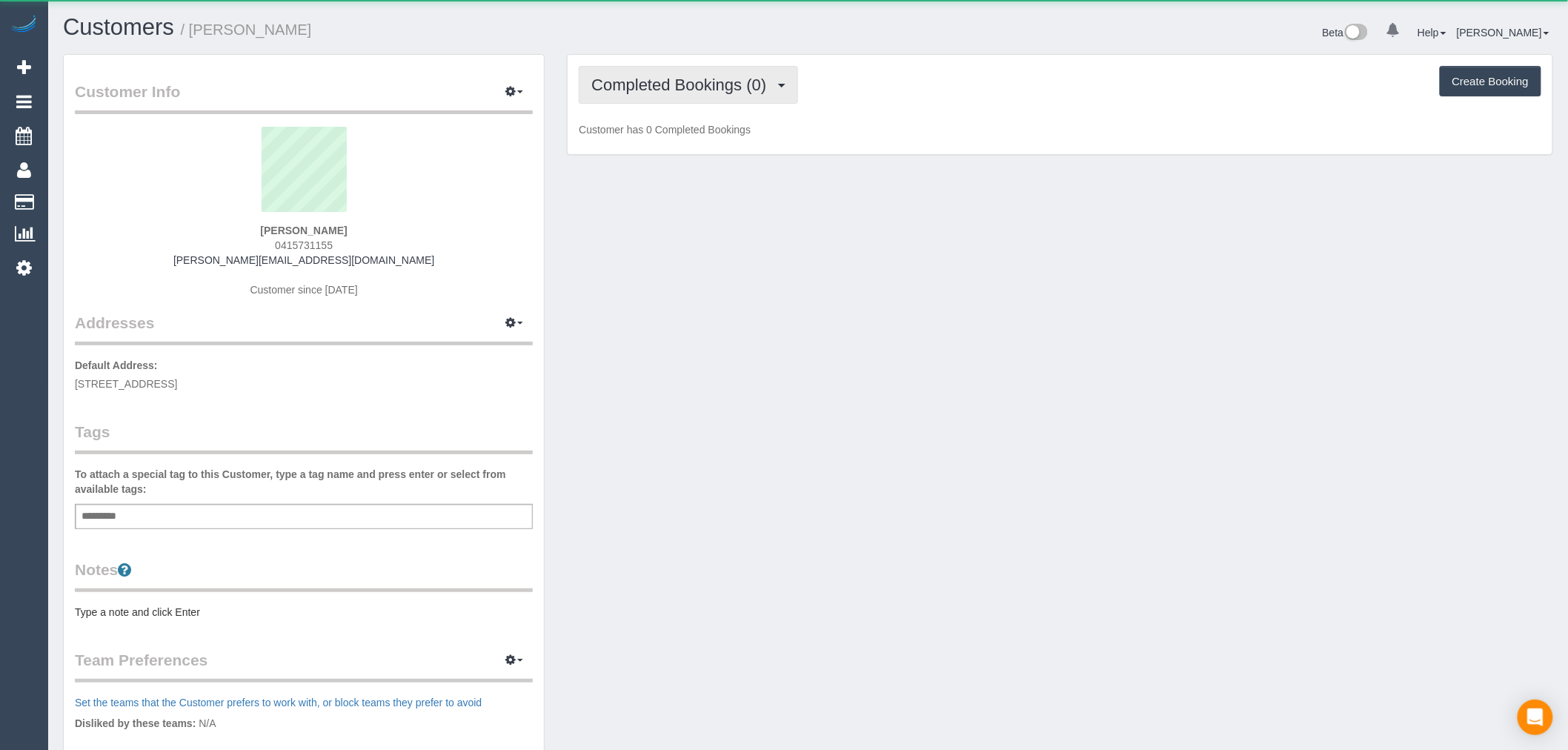
click at [721, 84] on span "Completed Bookings (0)" at bounding box center [682, 85] width 182 height 19
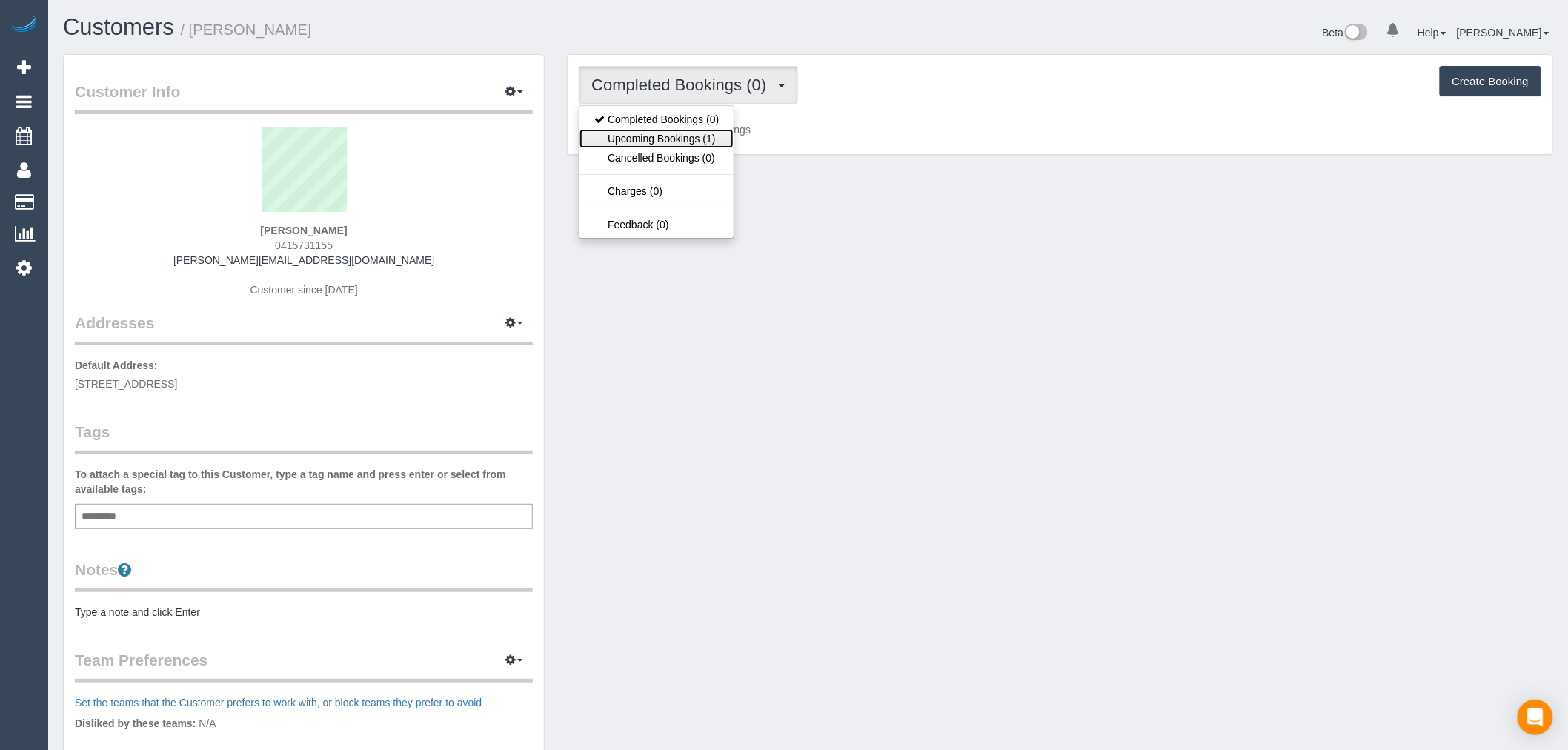
click at [721, 135] on link "Upcoming Bookings (1)" at bounding box center [657, 138] width 154 height 19
